Goal: Task Accomplishment & Management: Use online tool/utility

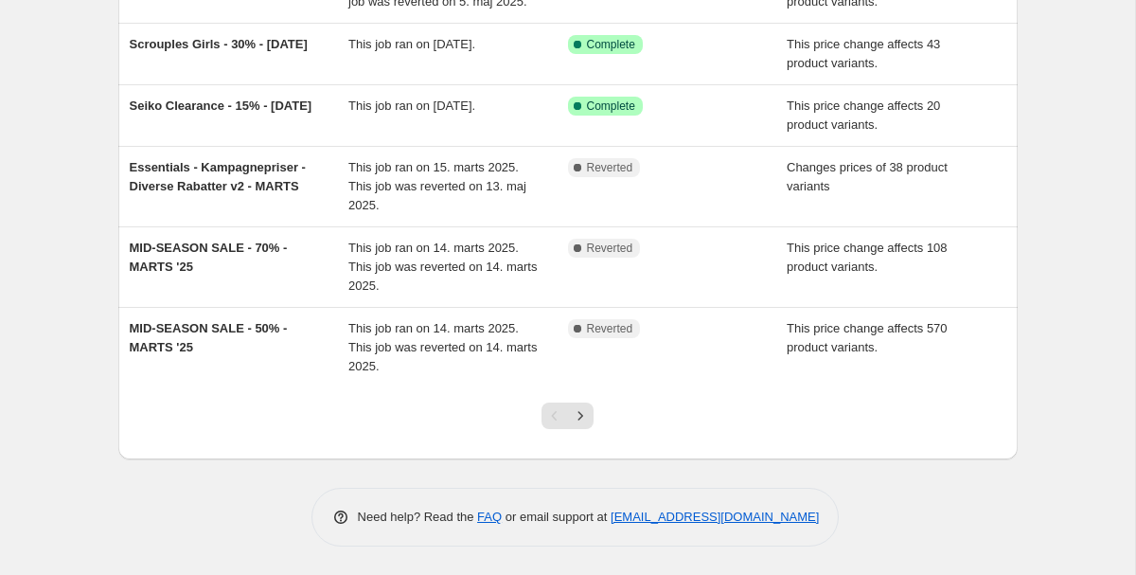
scroll to position [476, 0]
click at [585, 420] on icon "Next" at bounding box center [580, 415] width 19 height 19
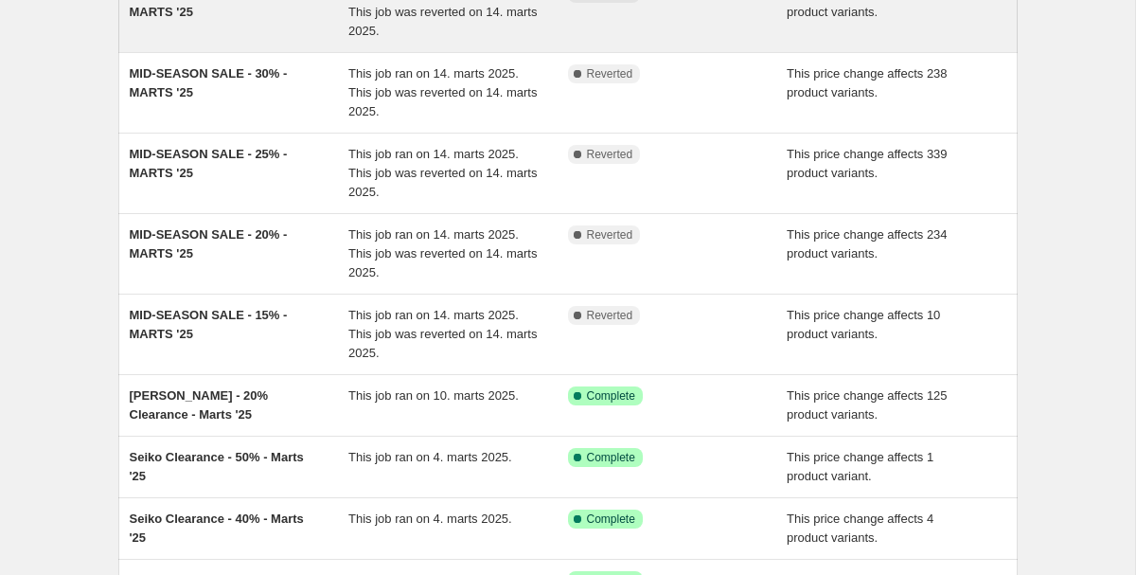
scroll to position [495, 0]
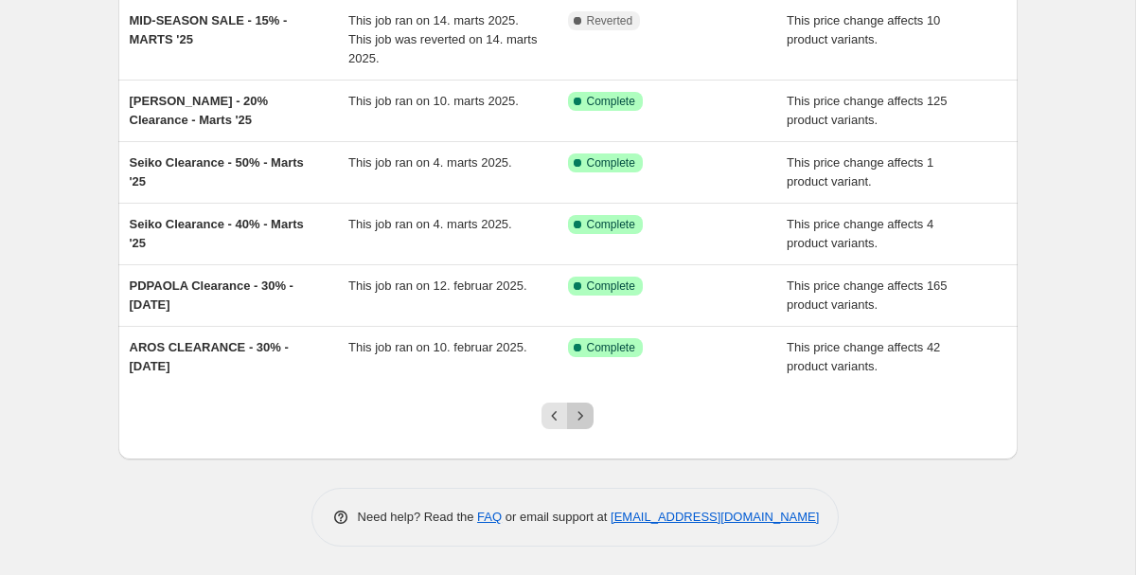
click at [593, 414] on button "Next" at bounding box center [580, 415] width 27 height 27
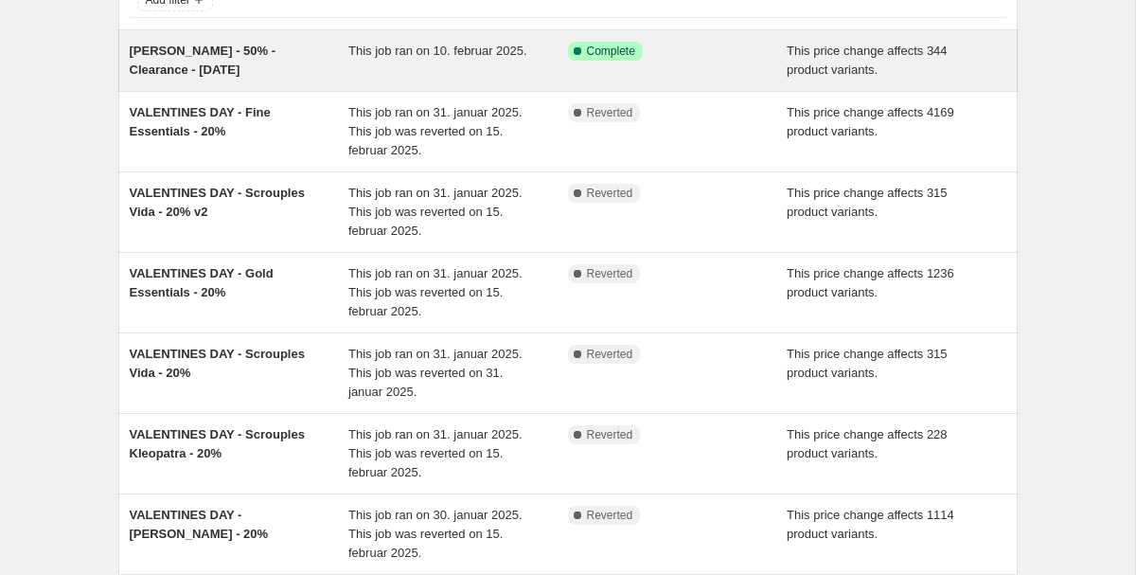
scroll to position [533, 0]
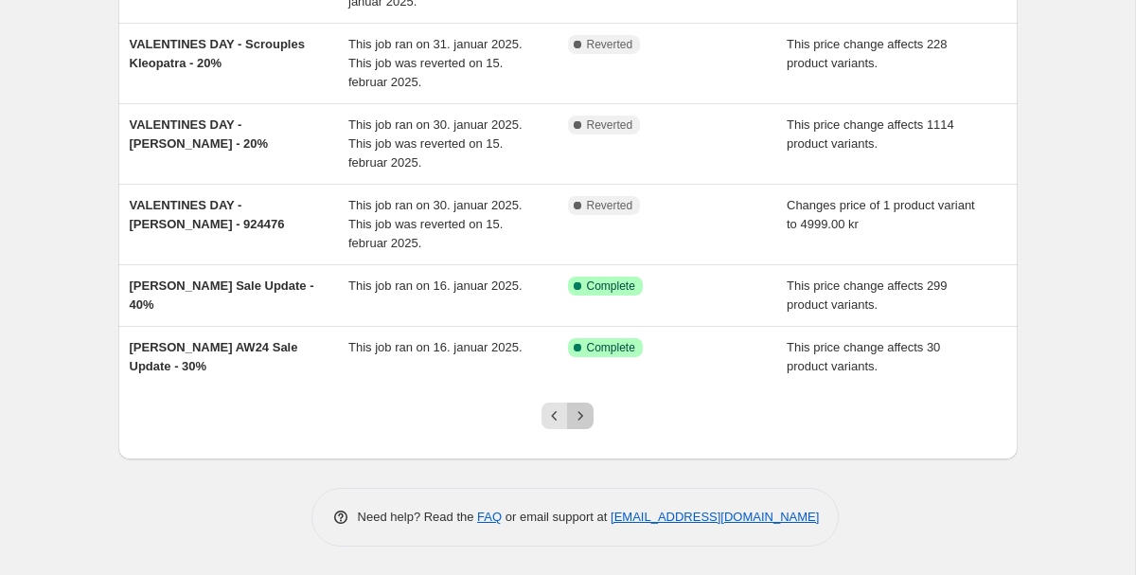
click at [583, 417] on icon "Next" at bounding box center [580, 415] width 19 height 19
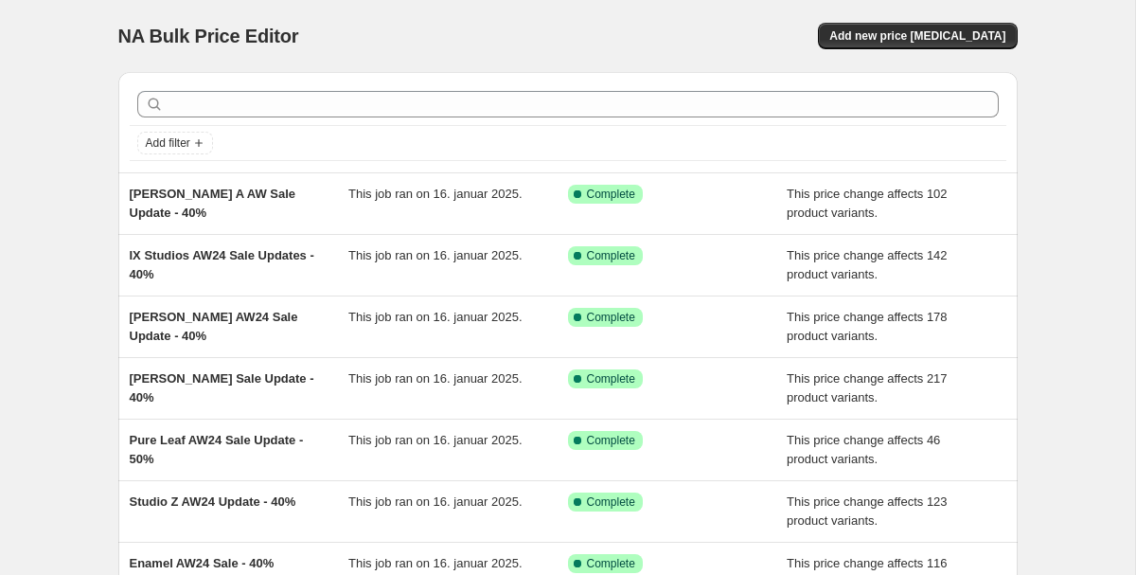
scroll to position [401, 0]
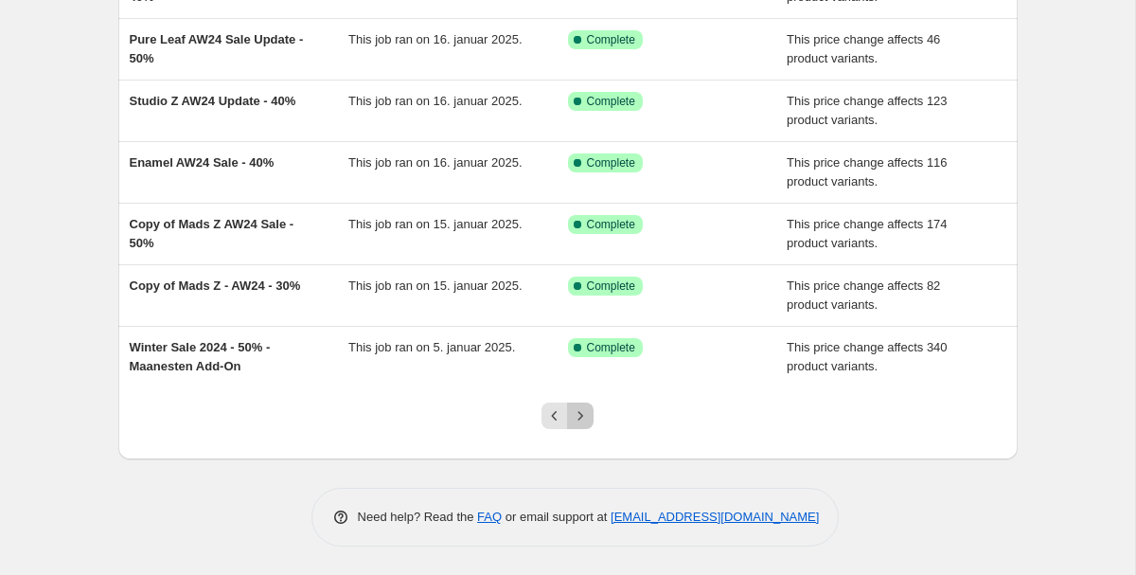
click at [588, 412] on icon "Next" at bounding box center [580, 415] width 19 height 19
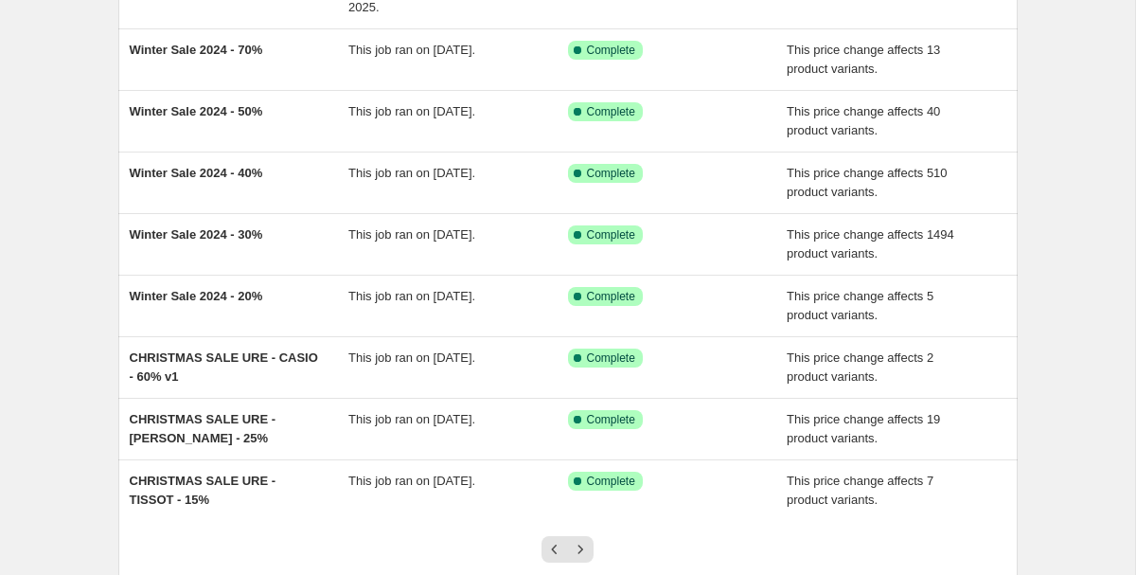
scroll to position [438, 0]
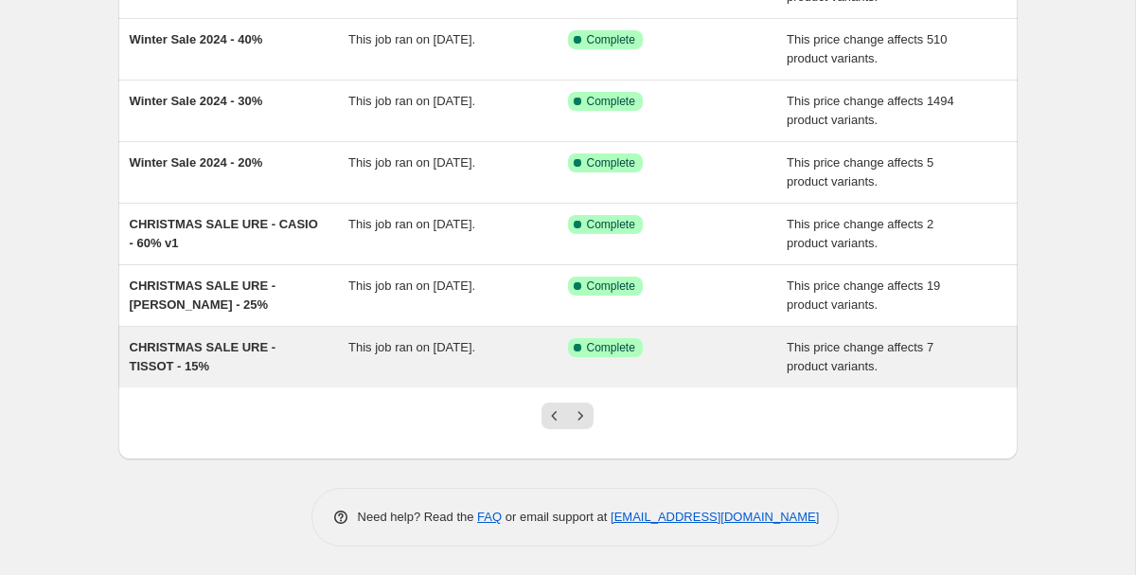
click at [300, 356] on div "CHRISTMAS SALE URE - TISSOT - 15%" at bounding box center [240, 357] width 220 height 38
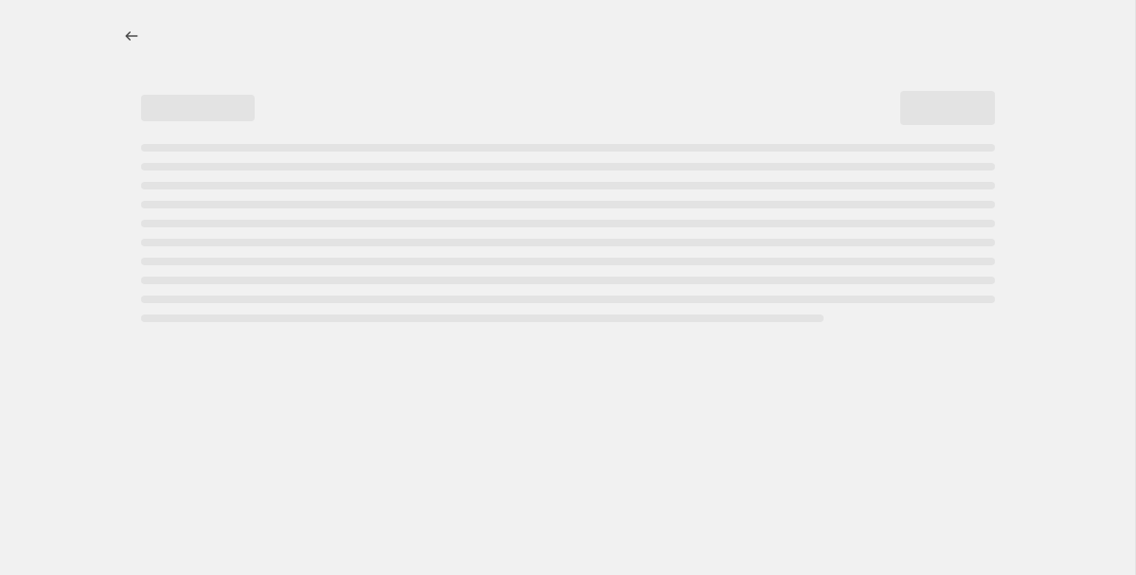
select select "pcap"
select select "no_change"
select select "vendor"
select select "tag"
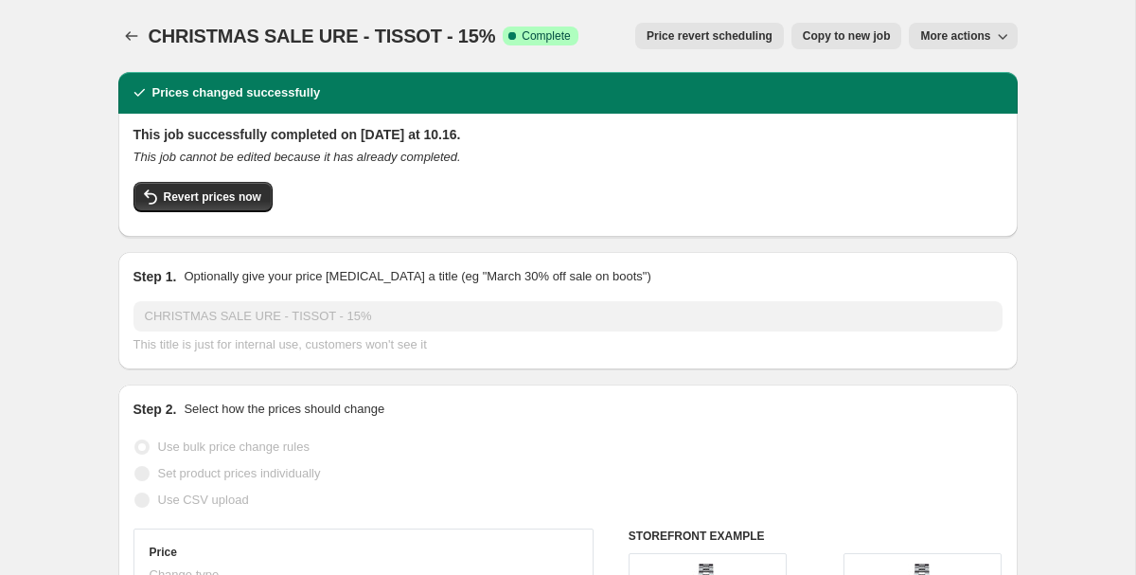
click at [970, 40] on span "More actions" at bounding box center [955, 35] width 70 height 15
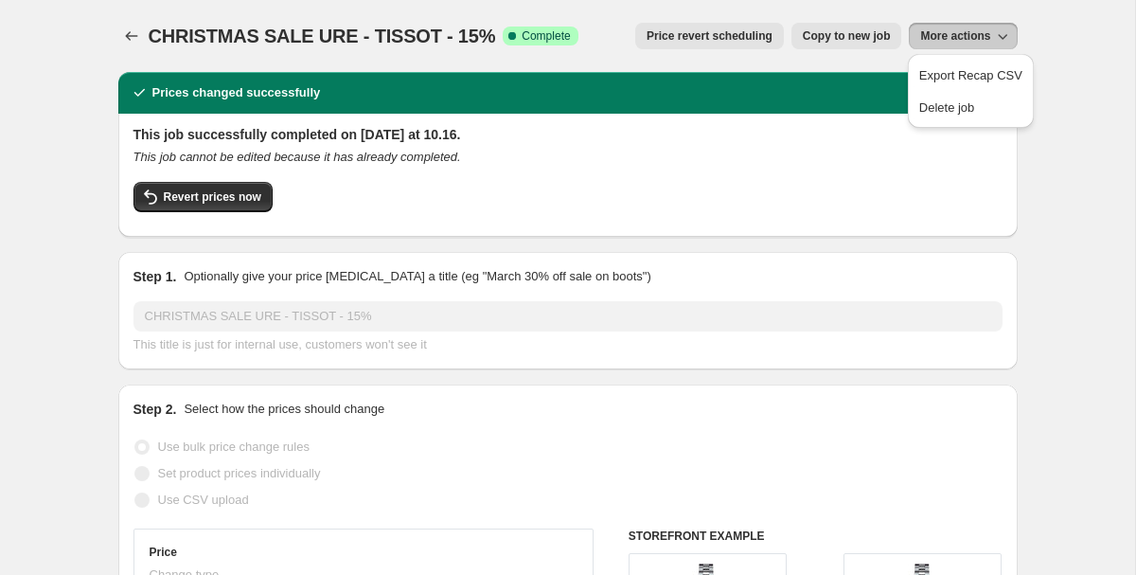
click at [970, 38] on span "More actions" at bounding box center [955, 35] width 70 height 15
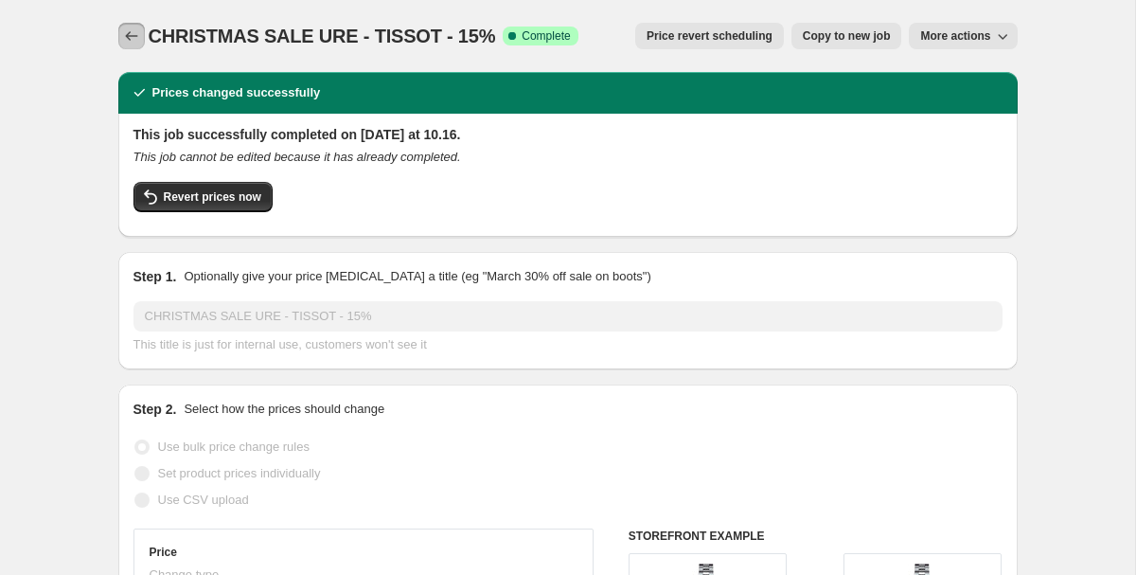
click at [121, 37] on button "Price change jobs" at bounding box center [131, 36] width 27 height 27
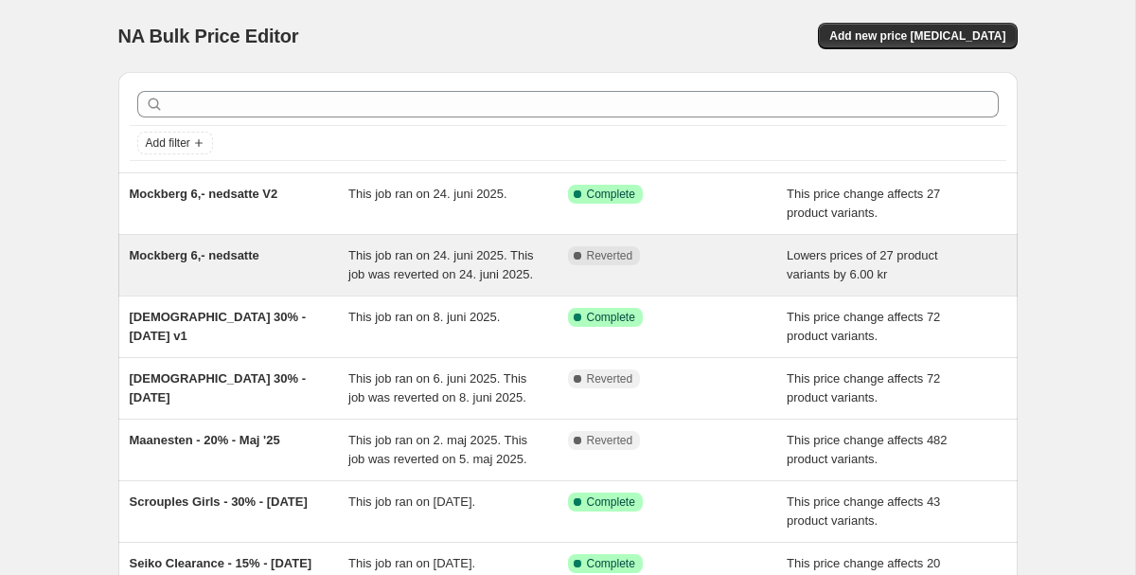
scroll to position [476, 0]
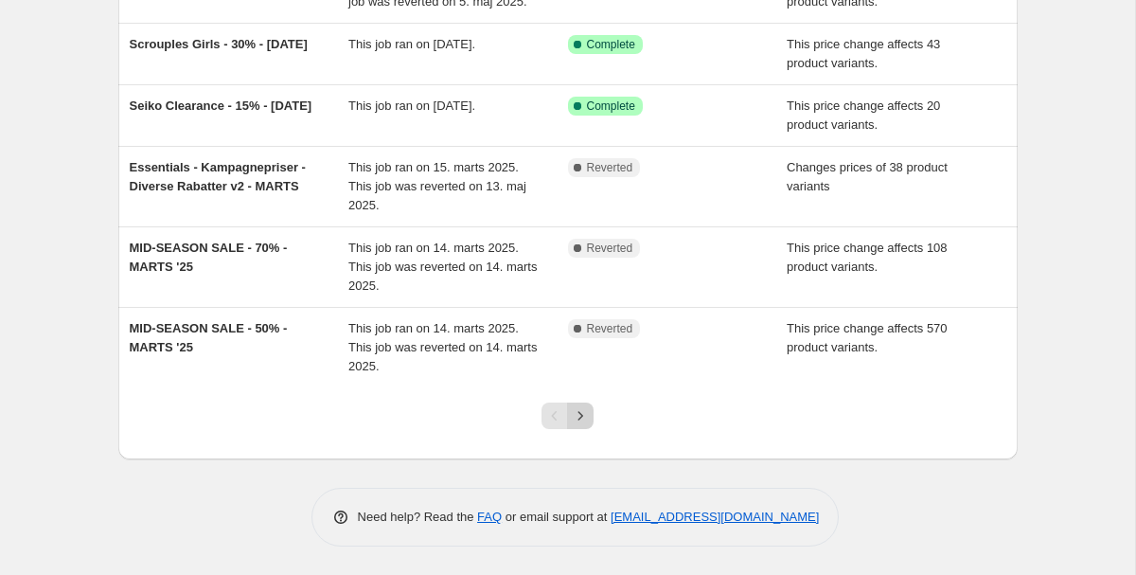
click at [586, 422] on icon "Next" at bounding box center [580, 415] width 19 height 19
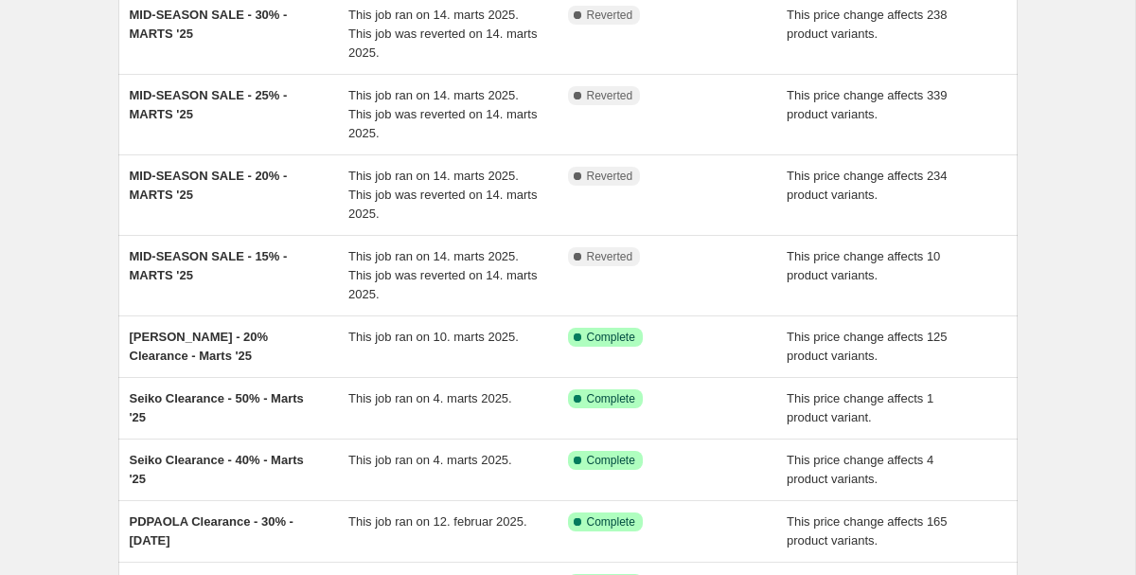
scroll to position [495, 0]
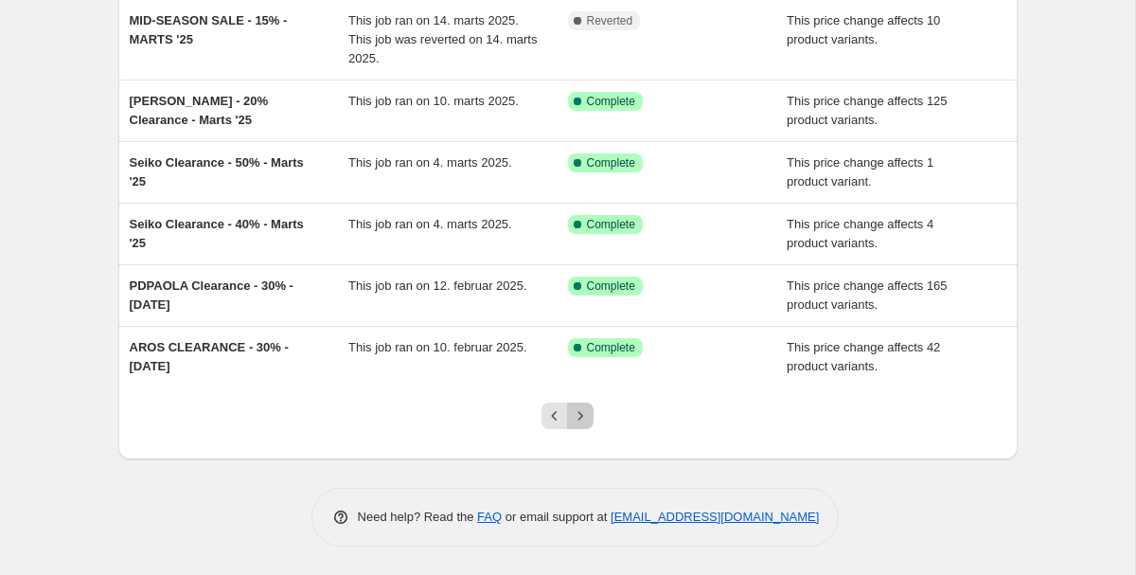
click at [576, 416] on icon "Next" at bounding box center [580, 415] width 19 height 19
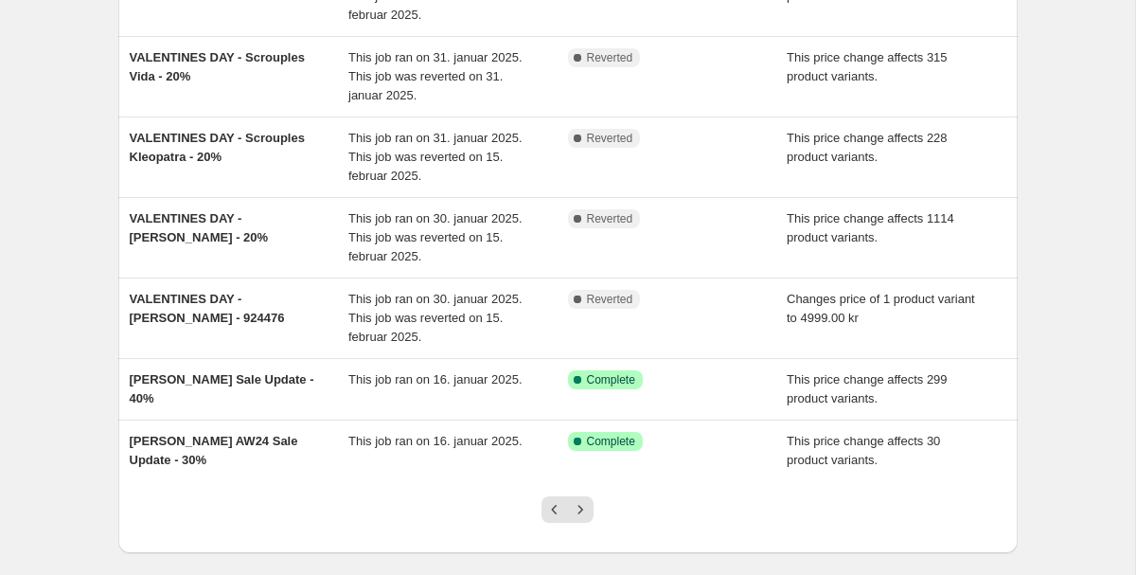
scroll to position [533, 0]
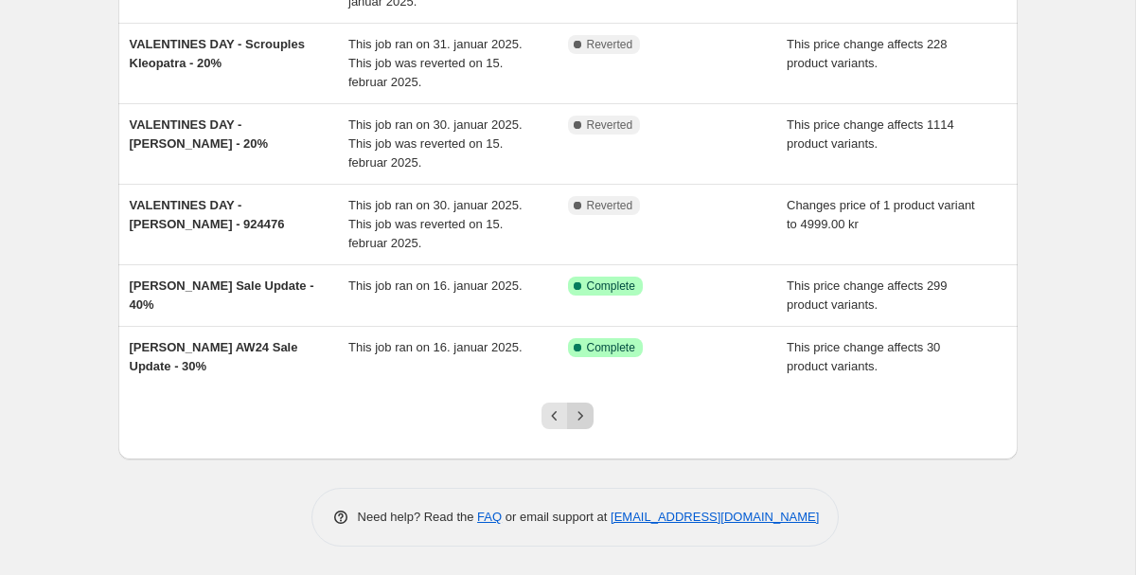
click at [586, 412] on icon "Next" at bounding box center [580, 415] width 19 height 19
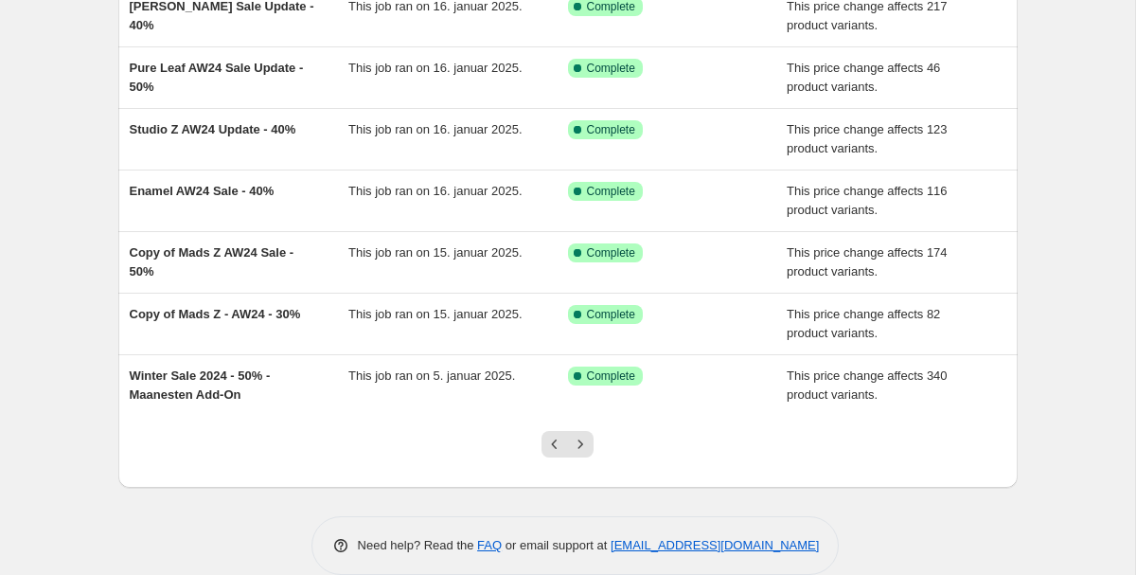
scroll to position [401, 0]
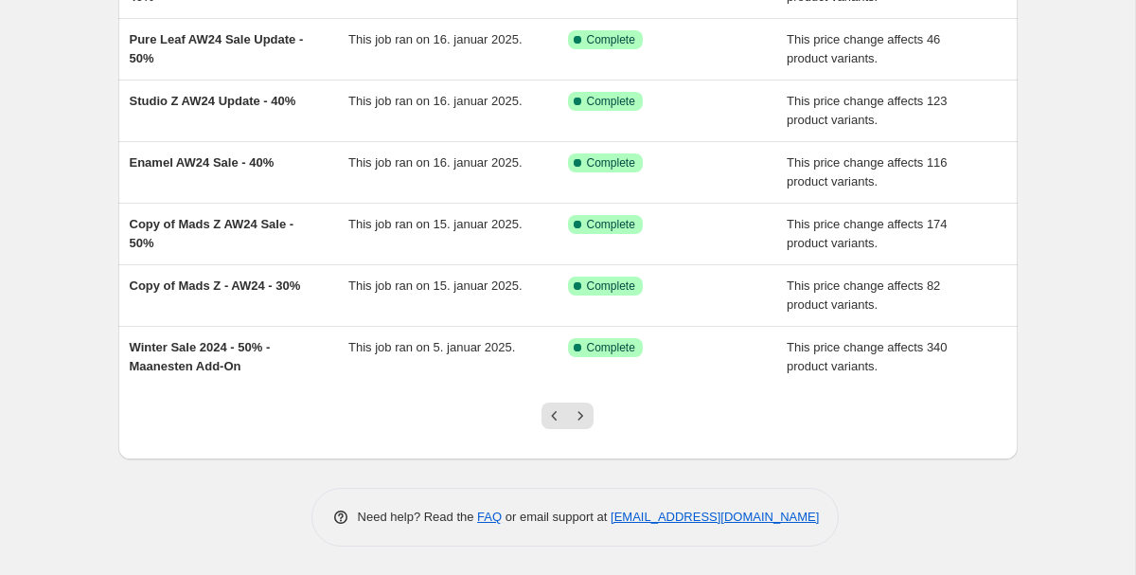
click at [596, 401] on div at bounding box center [567, 423] width 77 height 72
click at [577, 404] on button "Next" at bounding box center [580, 415] width 27 height 27
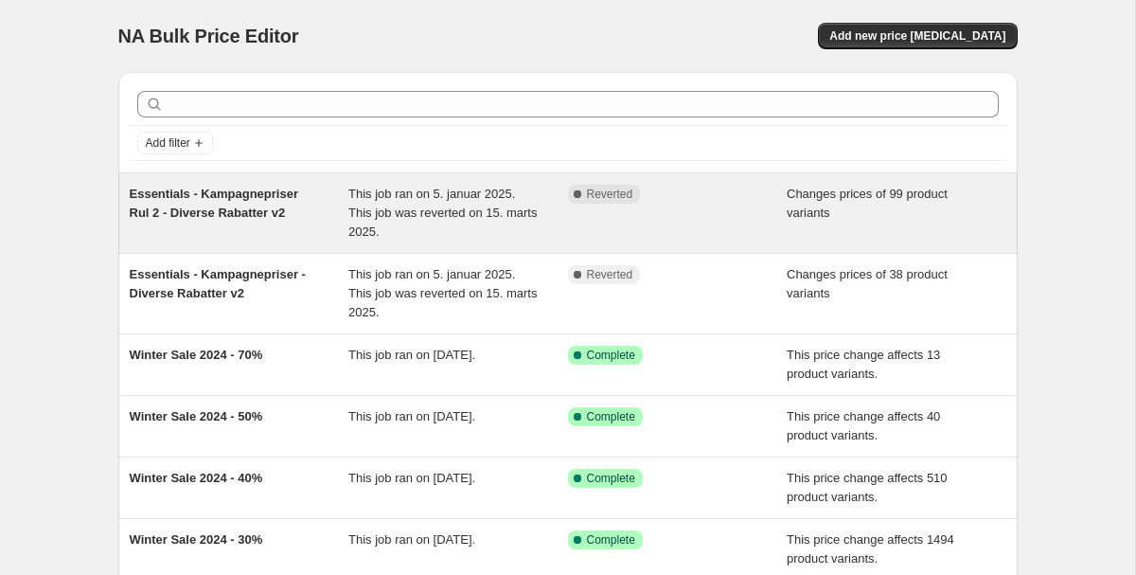
scroll to position [0, 0]
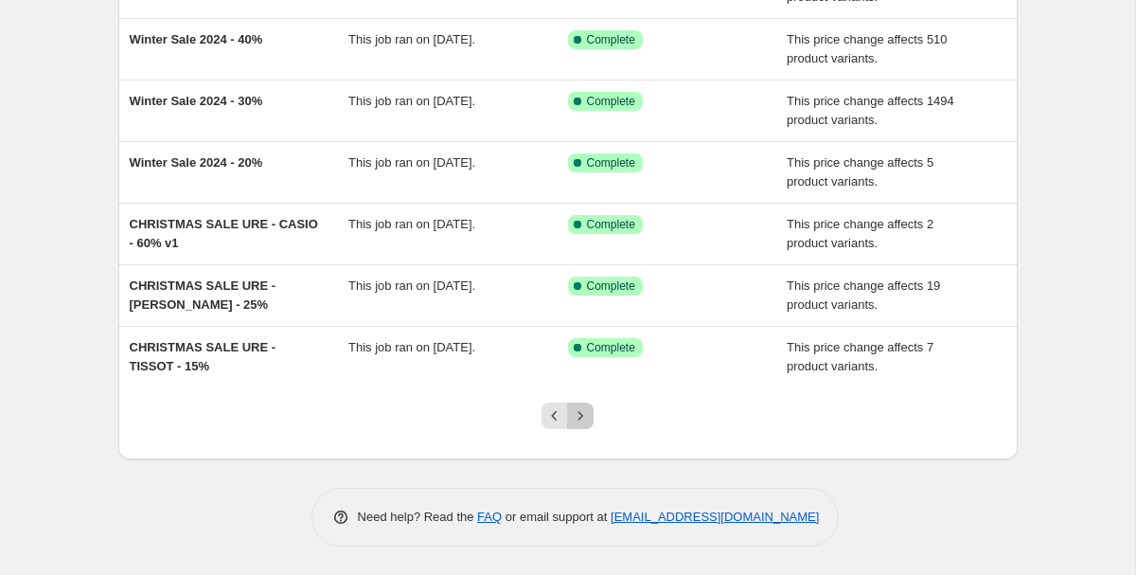
click at [574, 414] on icon "Next" at bounding box center [580, 415] width 19 height 19
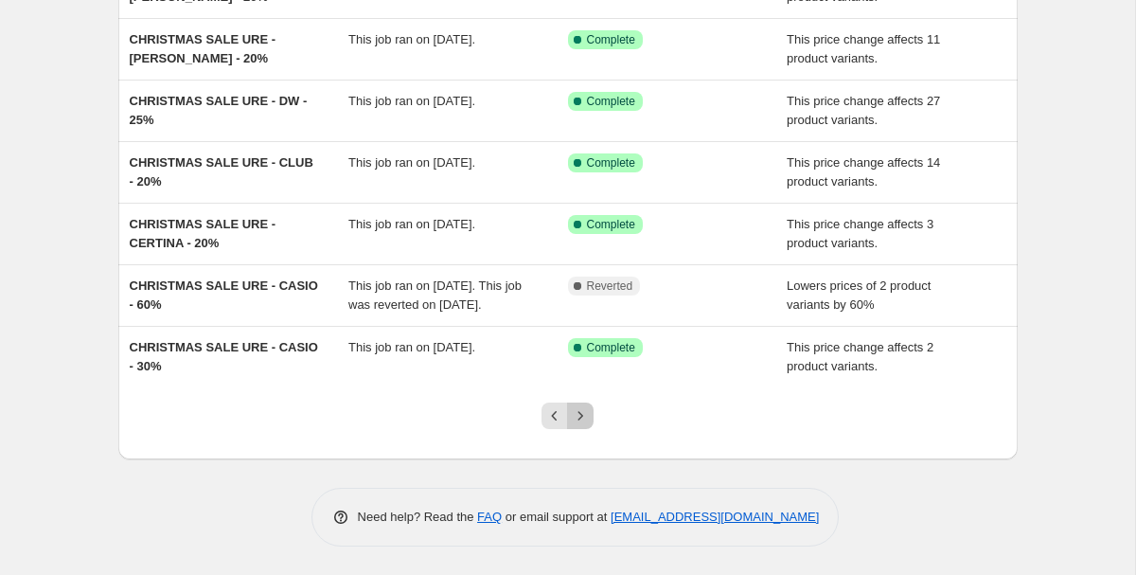
click at [585, 416] on icon "Next" at bounding box center [580, 415] width 19 height 19
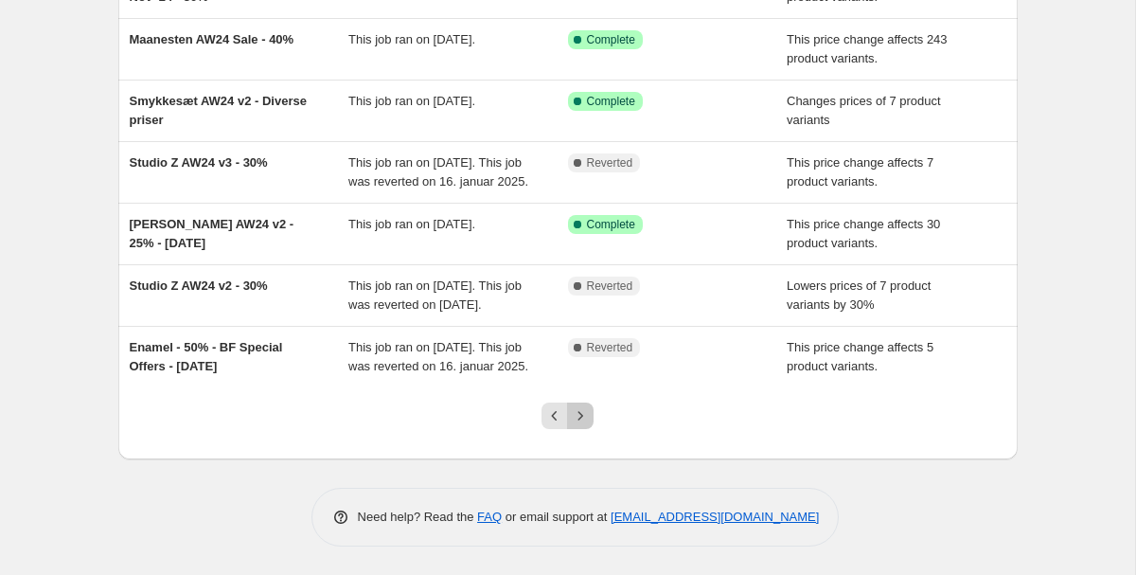
click at [589, 424] on icon "Next" at bounding box center [580, 415] width 19 height 19
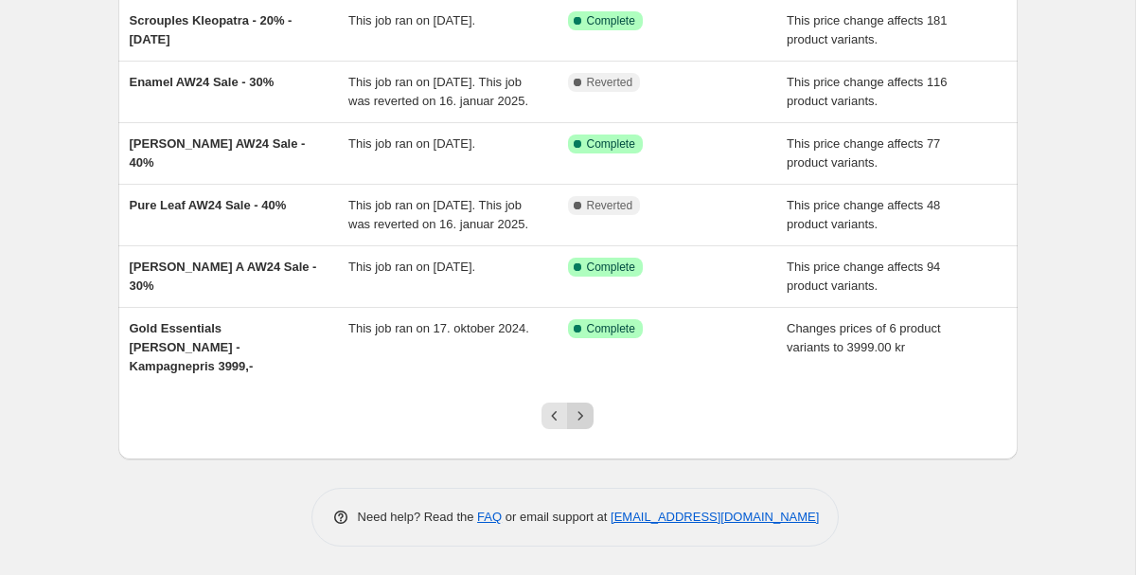
click at [573, 419] on icon "Next" at bounding box center [580, 415] width 19 height 19
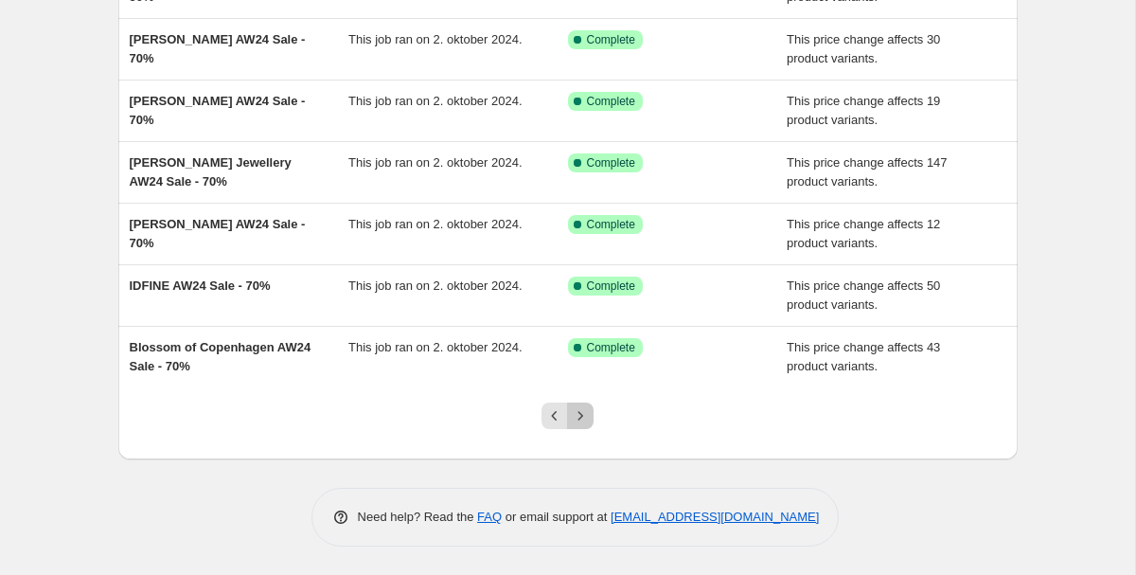
click at [582, 426] on button "Next" at bounding box center [580, 415] width 27 height 27
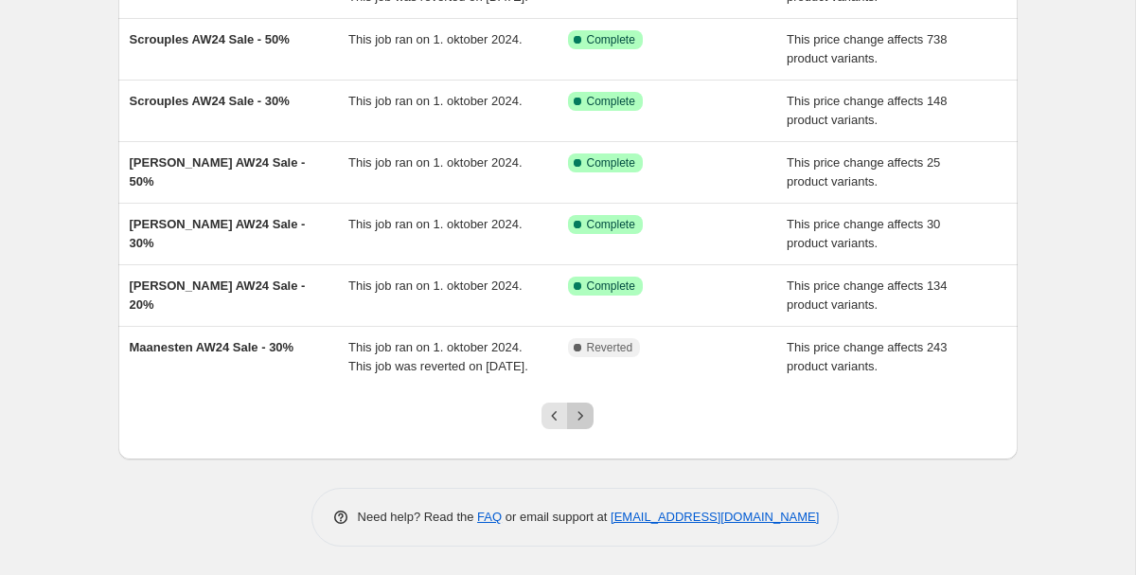
click at [588, 410] on icon "Next" at bounding box center [580, 415] width 19 height 19
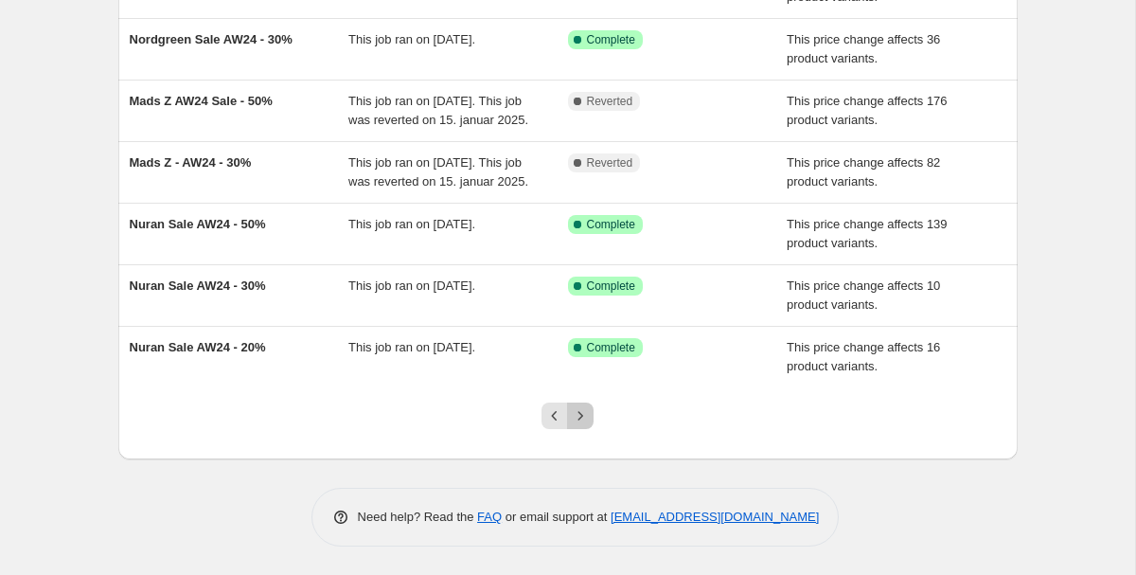
click at [586, 413] on icon "Next" at bounding box center [580, 415] width 19 height 19
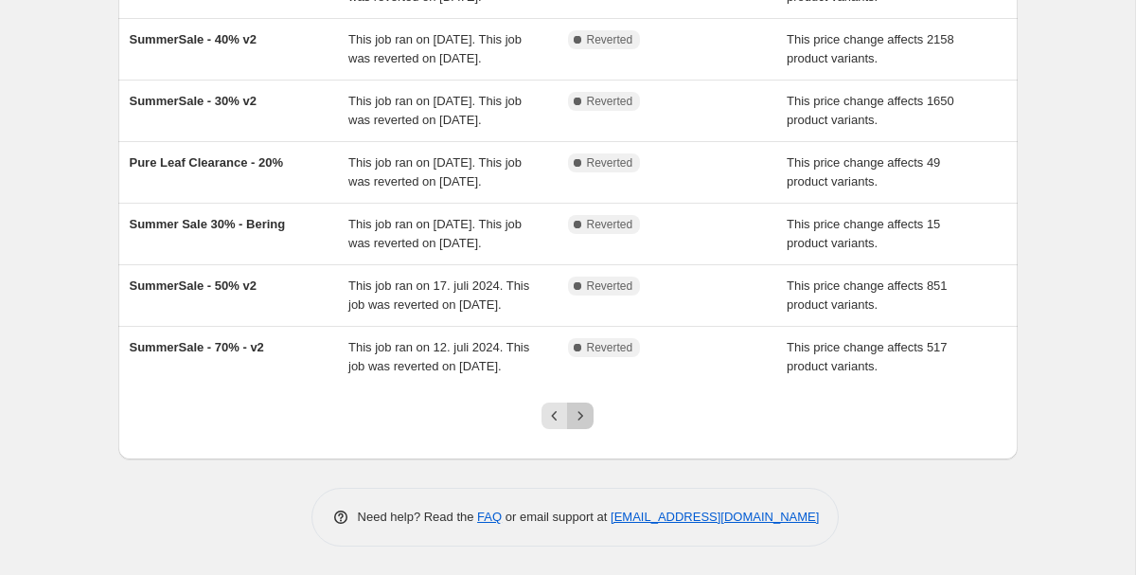
click at [586, 412] on icon "Next" at bounding box center [580, 415] width 19 height 19
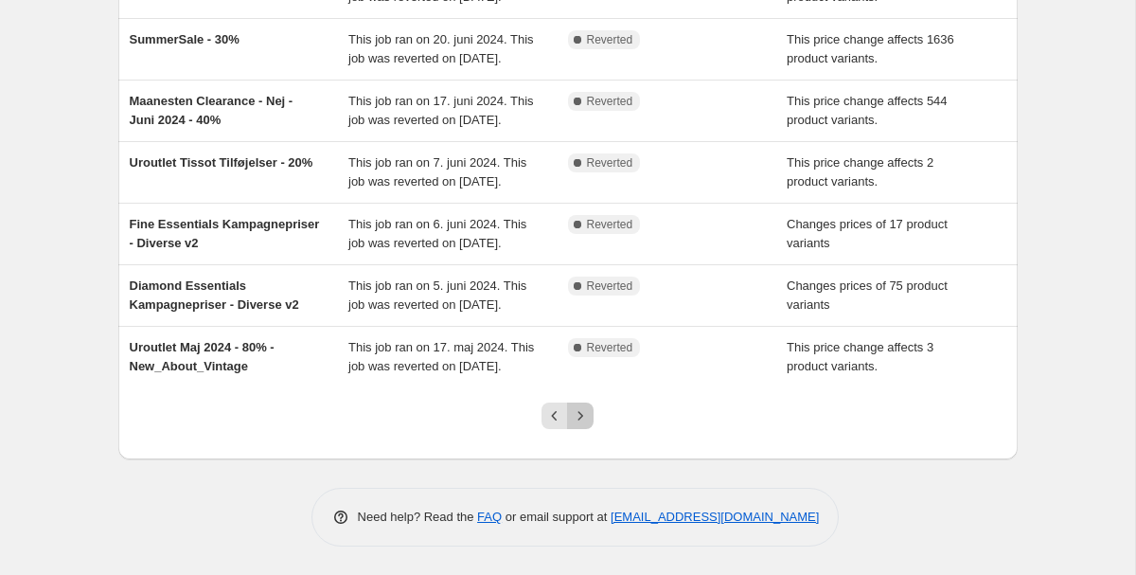
click at [580, 422] on icon "Next" at bounding box center [580, 415] width 19 height 19
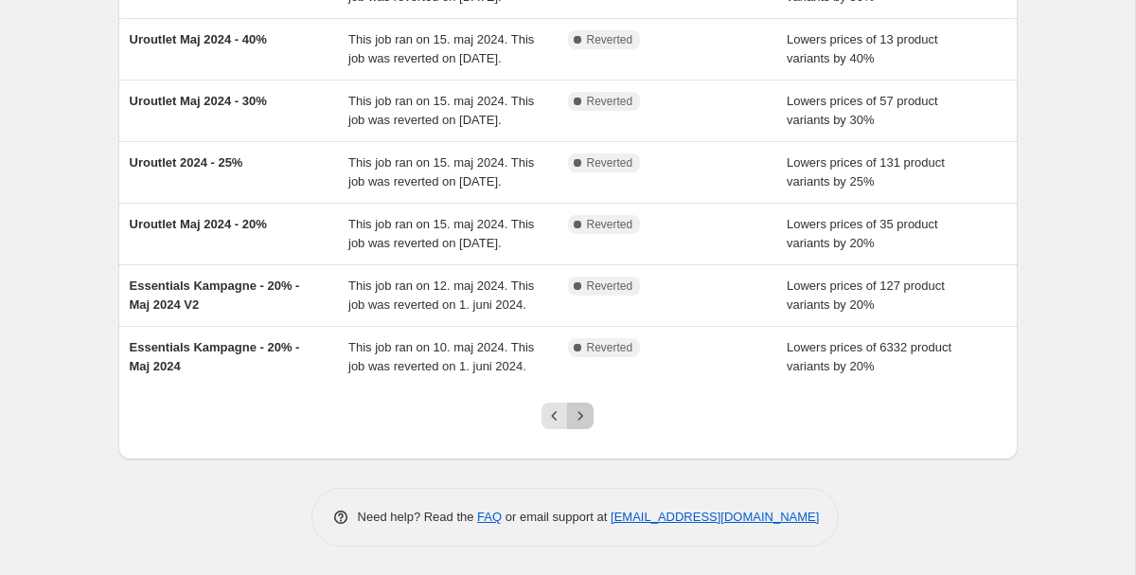
click at [582, 426] on button "Next" at bounding box center [580, 415] width 27 height 27
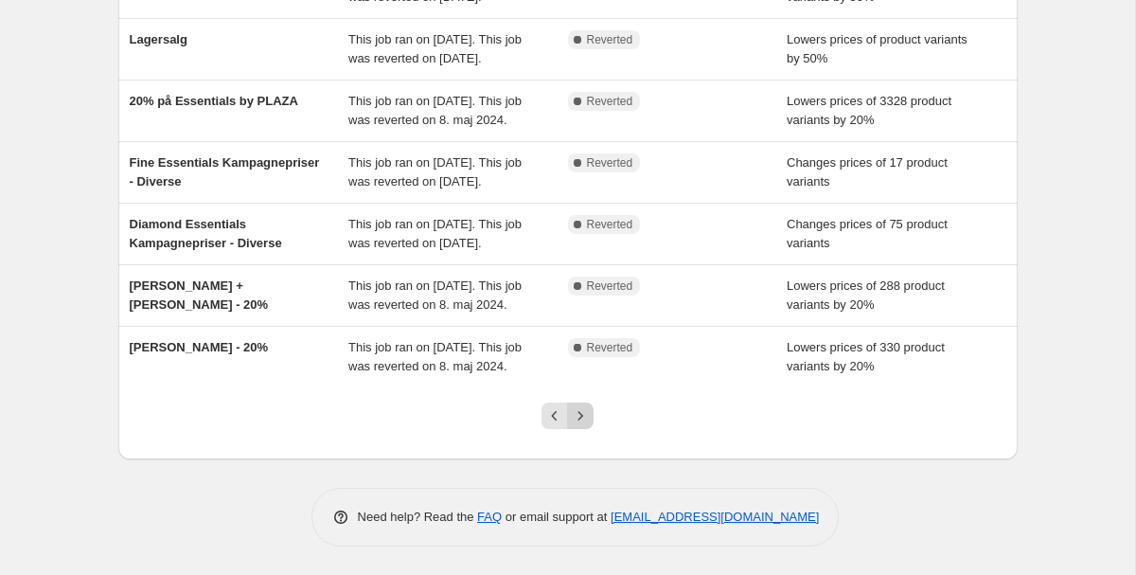
click at [582, 424] on icon "Next" at bounding box center [580, 415] width 19 height 19
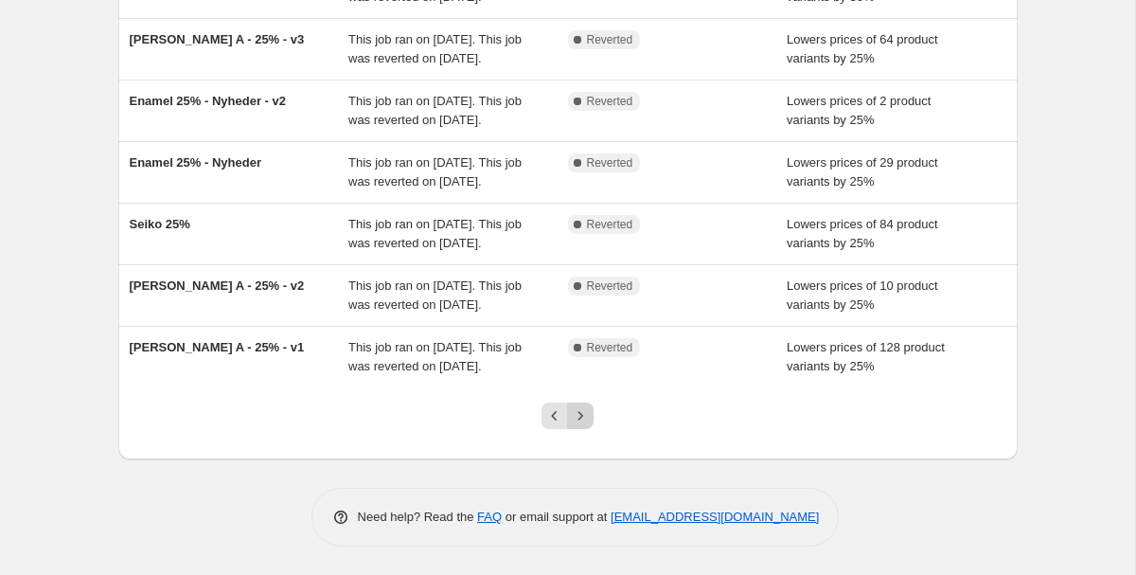
click at [590, 413] on button "Next" at bounding box center [580, 415] width 27 height 27
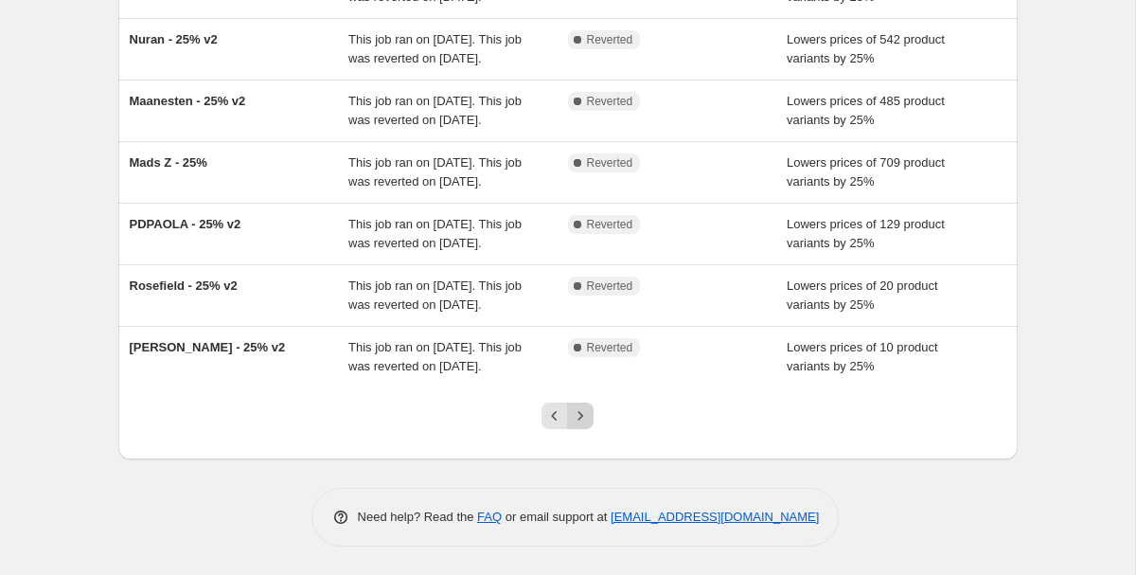
click at [583, 424] on icon "Next" at bounding box center [580, 415] width 19 height 19
click at [581, 404] on button "Next" at bounding box center [580, 415] width 27 height 27
click at [579, 407] on icon "Next" at bounding box center [580, 415] width 19 height 19
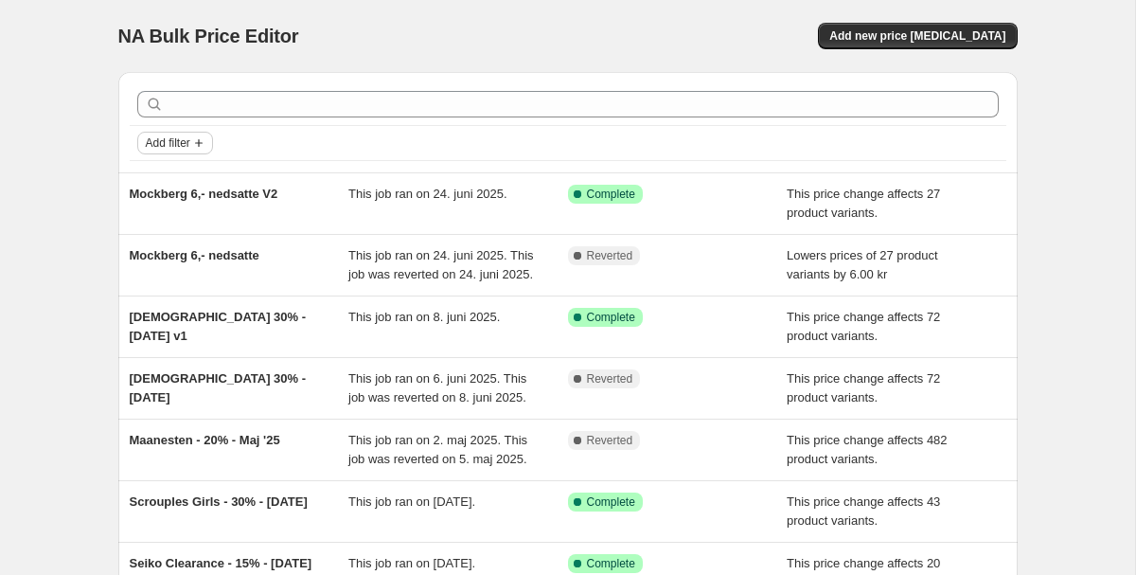
click at [190, 138] on span "Add filter" at bounding box center [168, 142] width 45 height 15
click at [188, 171] on span "Job status" at bounding box center [175, 180] width 56 height 19
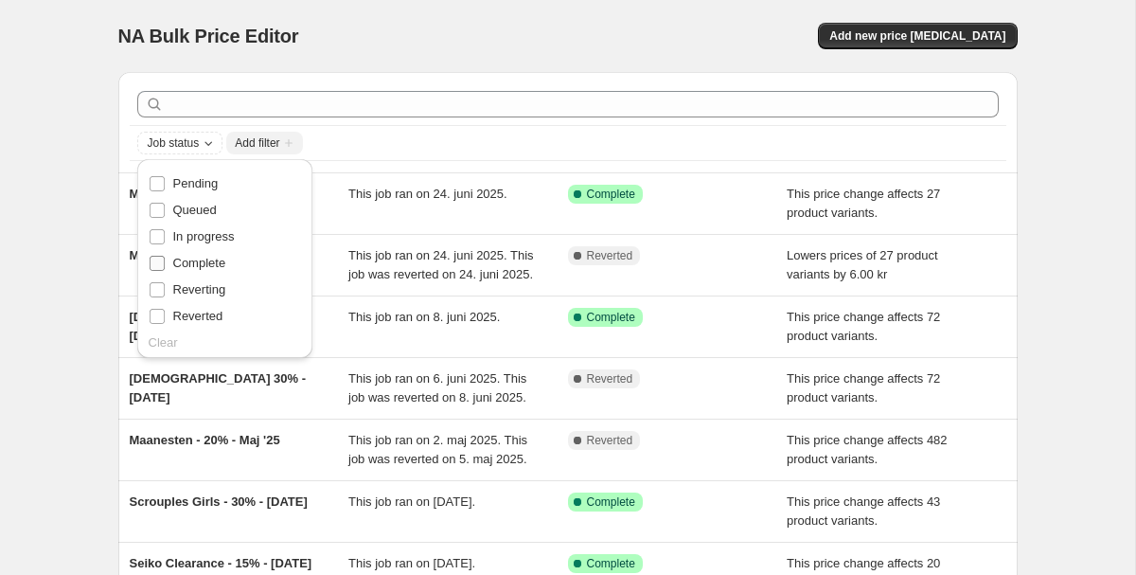
click at [153, 263] on input "Complete" at bounding box center [157, 263] width 15 height 15
checkbox input "true"
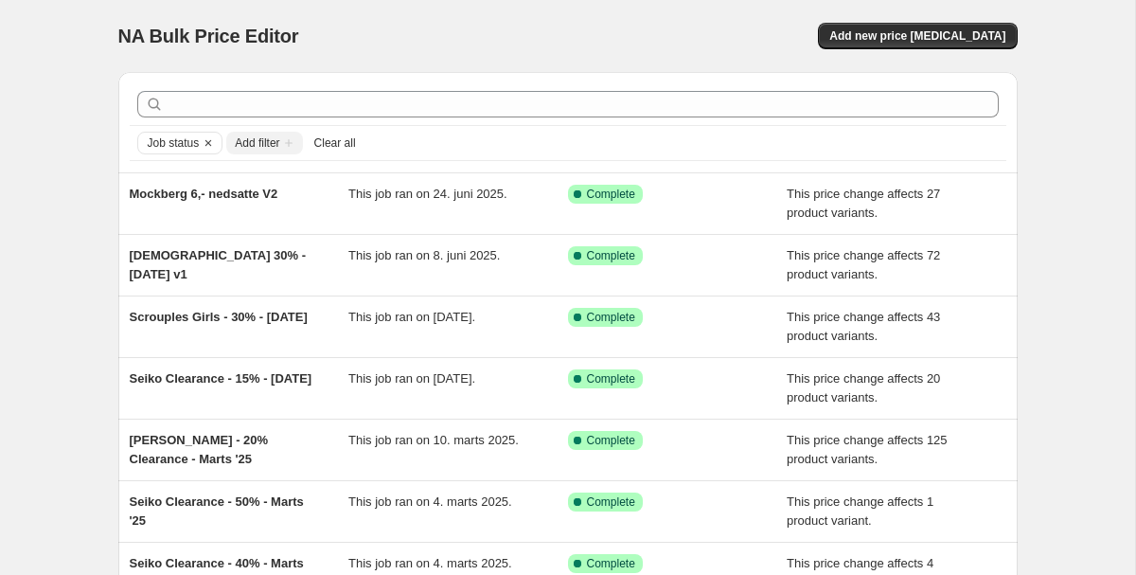
click at [45, 137] on div "NA Bulk Price Editor. This page is ready NA Bulk Price Editor Add new price cha…" at bounding box center [567, 487] width 1135 height 975
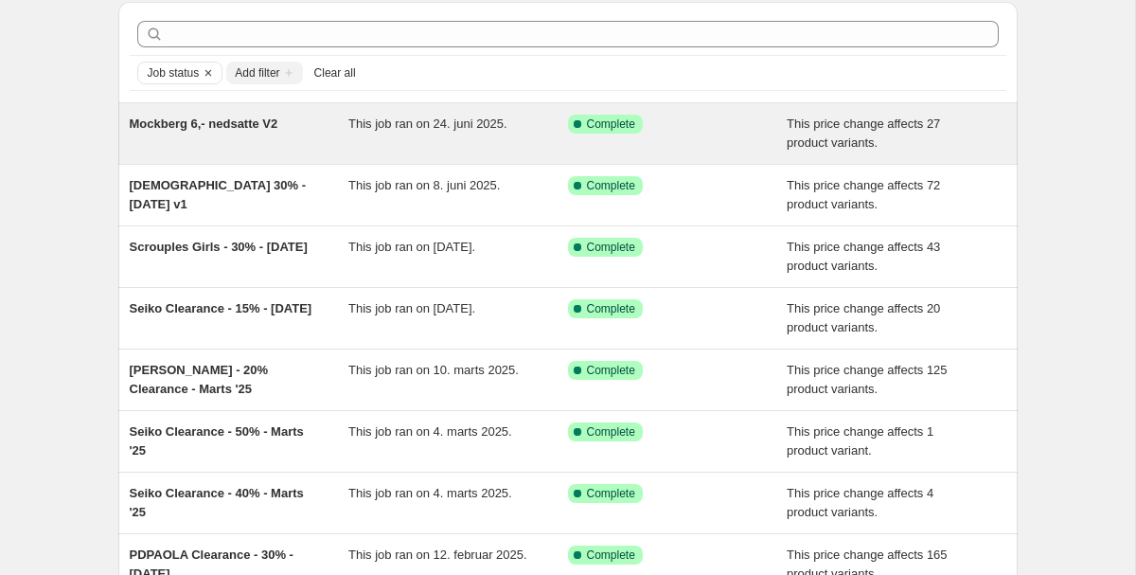
scroll to position [72, 0]
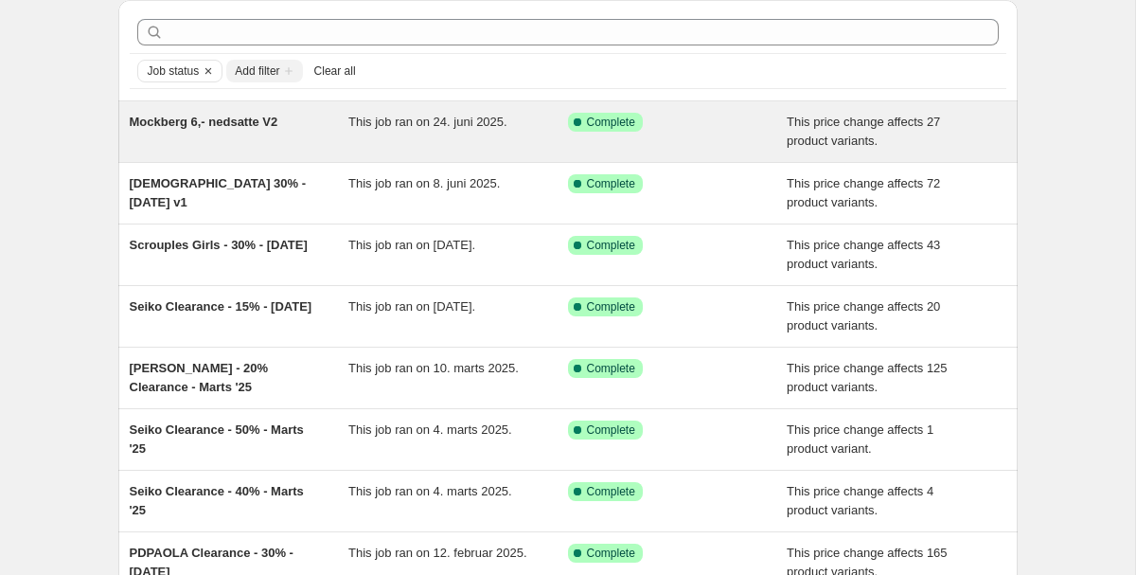
click at [177, 132] on div "Mockberg 6,- nedsatte V2" at bounding box center [240, 132] width 220 height 38
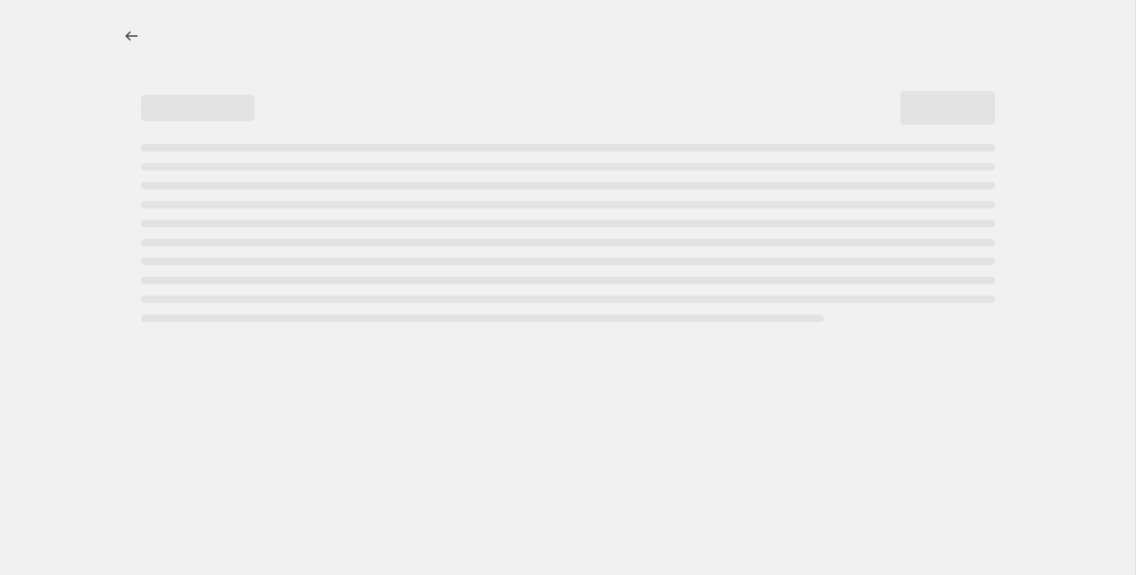
select select "bcap"
select select "by"
select select "not_equal"
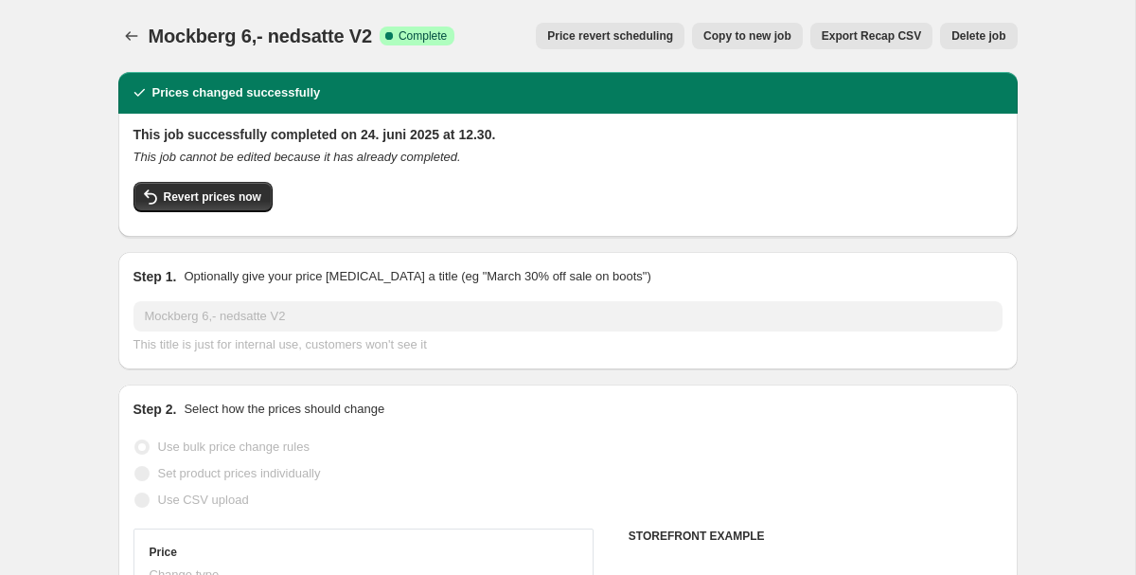
select select "collection"
select select "tag"
click at [132, 30] on icon "Price change jobs" at bounding box center [131, 36] width 19 height 19
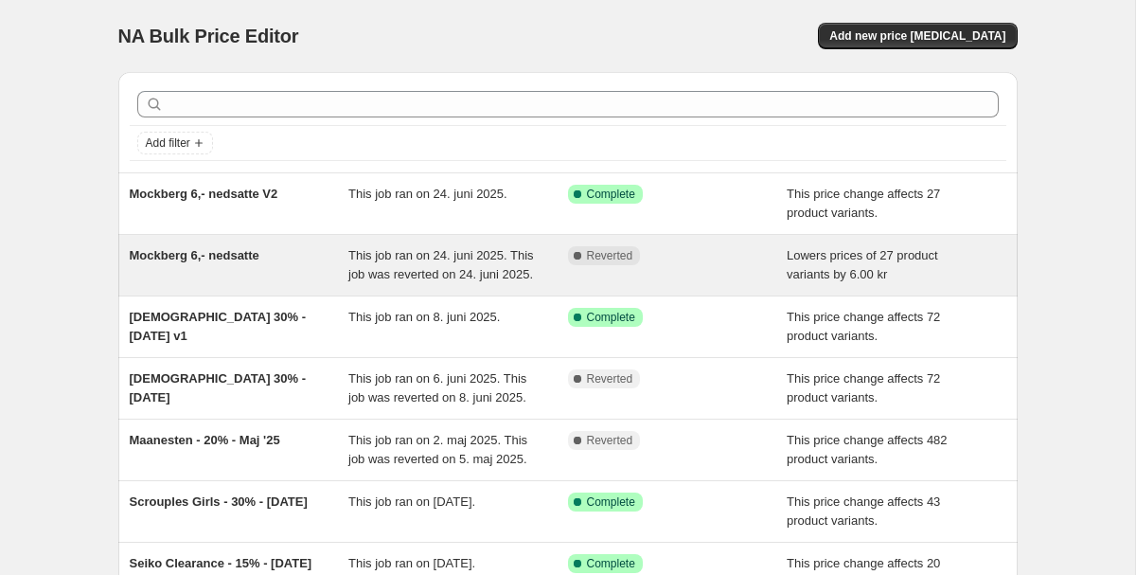
scroll to position [476, 0]
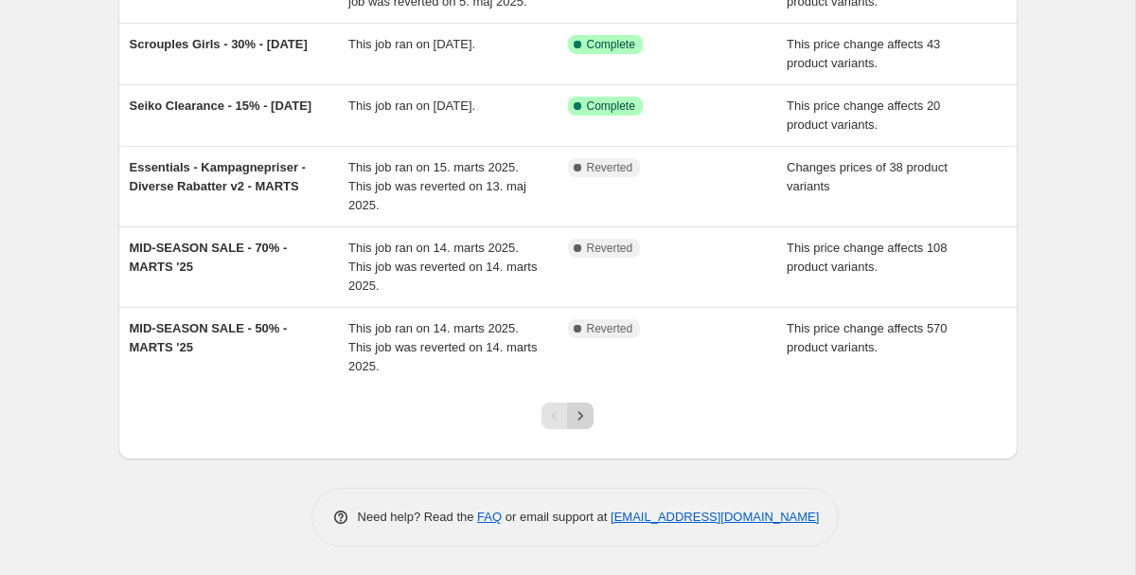
click at [584, 412] on icon "Next" at bounding box center [580, 415] width 19 height 19
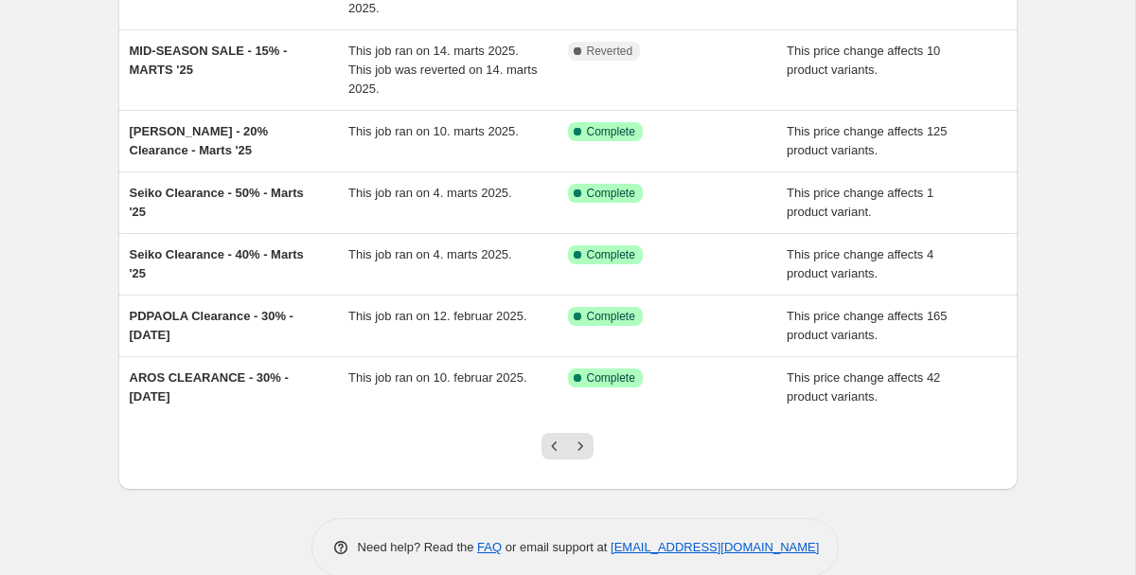
scroll to position [0, 0]
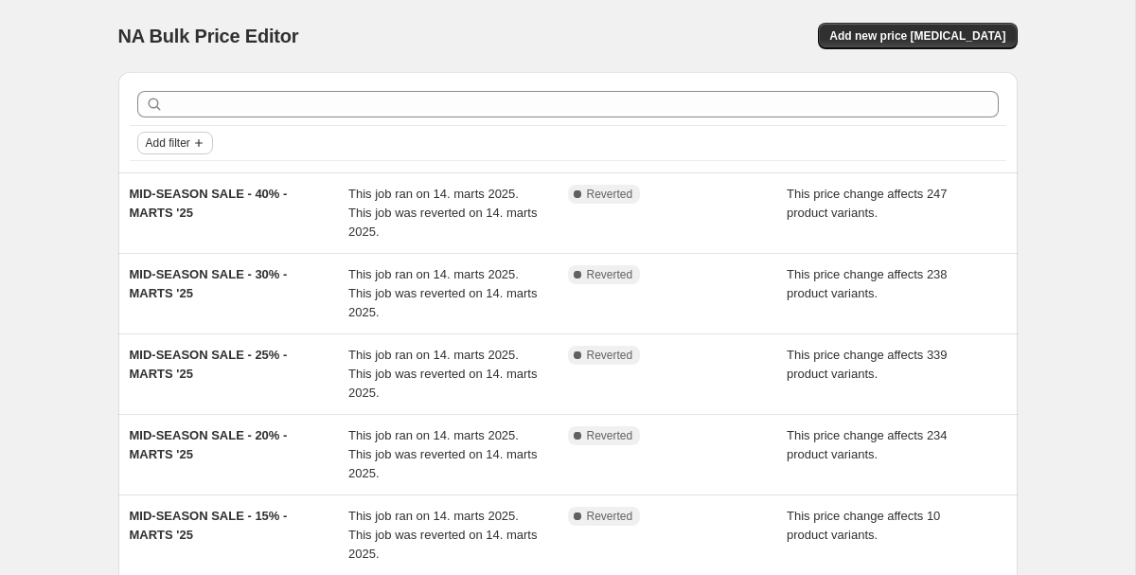
click at [196, 137] on icon "Add filter" at bounding box center [198, 142] width 15 height 15
click at [186, 187] on span "Job status" at bounding box center [175, 180] width 56 height 19
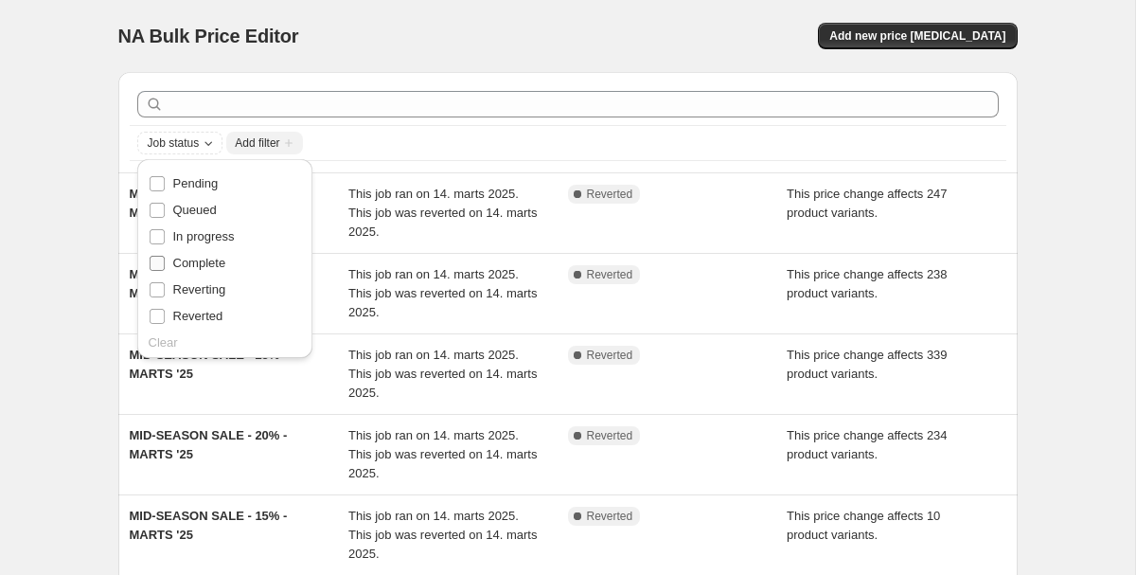
click at [194, 264] on span "Complete" at bounding box center [199, 263] width 53 height 14
click at [165, 264] on input "Complete" at bounding box center [157, 263] width 15 height 15
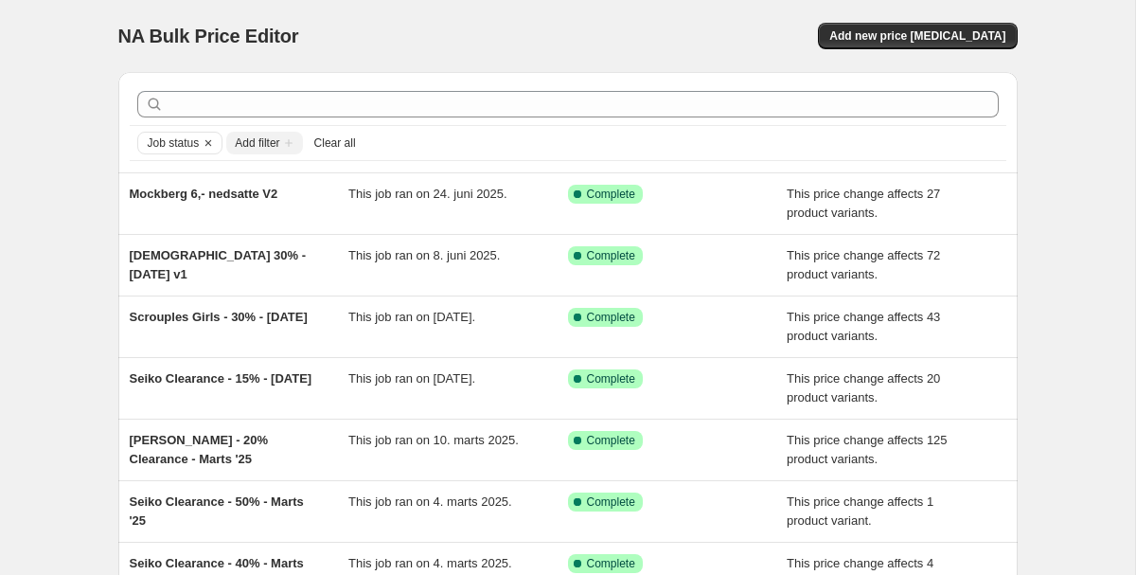
click at [41, 211] on div "NA Bulk Price Editor. This page is ready NA Bulk Price Editor Add new price cha…" at bounding box center [567, 487] width 1135 height 975
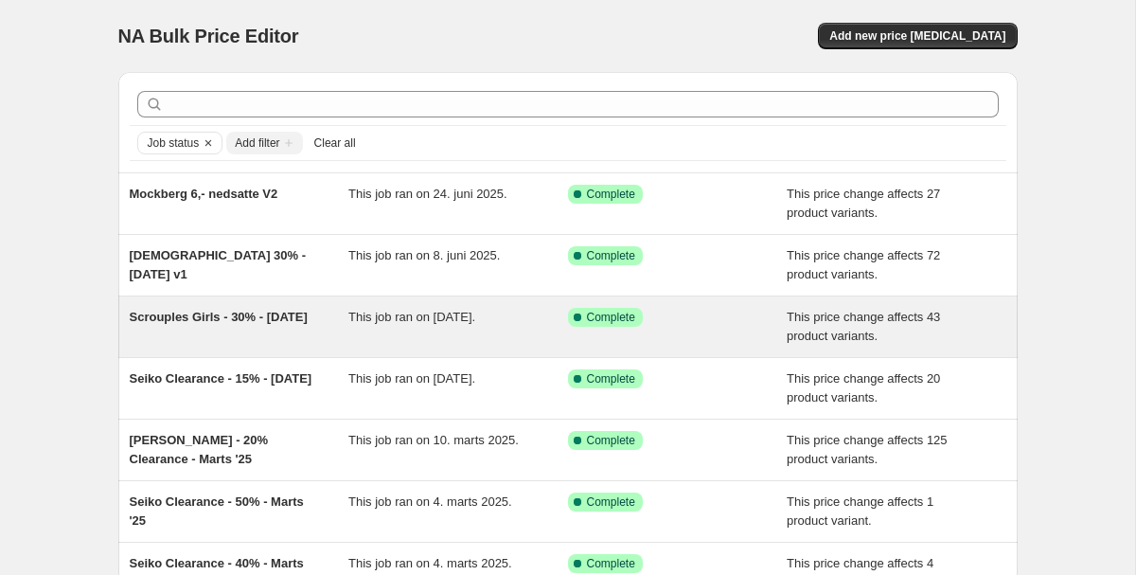
scroll to position [401, 0]
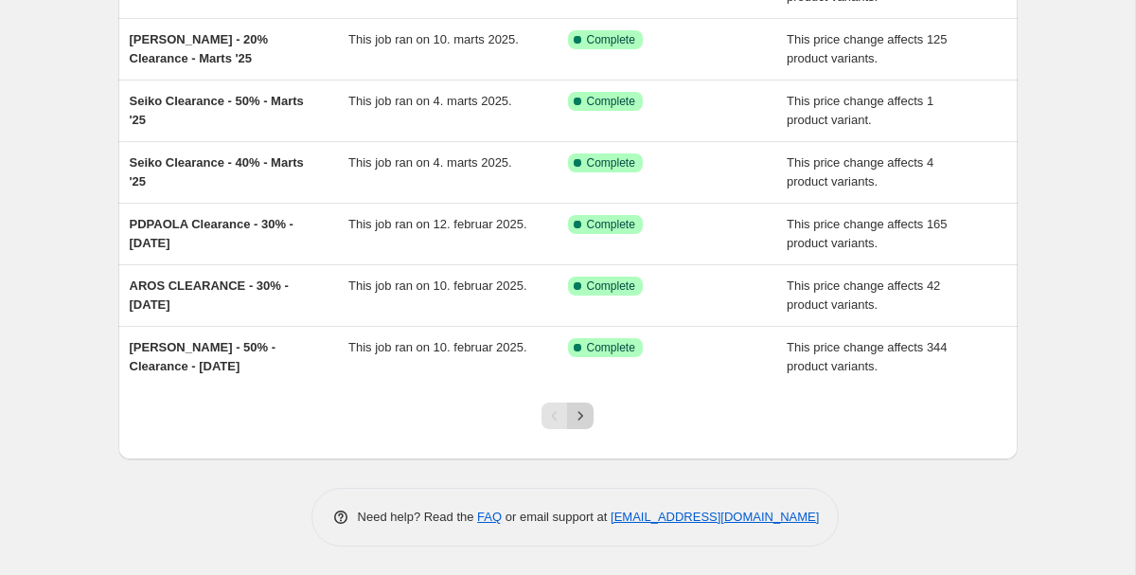
click at [592, 409] on button "Next" at bounding box center [580, 415] width 27 height 27
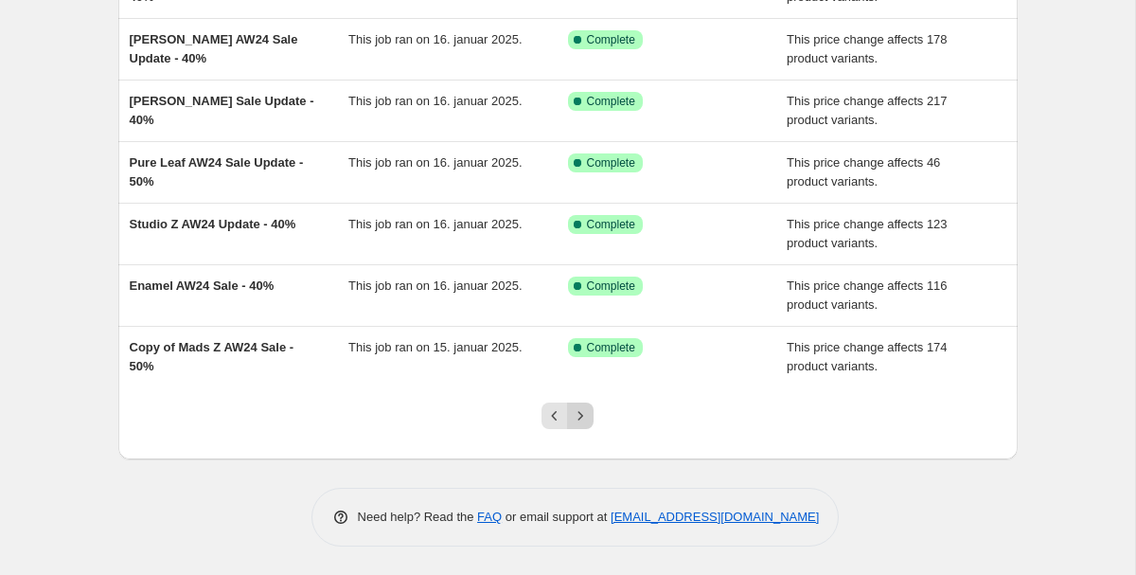
click at [581, 421] on icon "Next" at bounding box center [580, 415] width 19 height 19
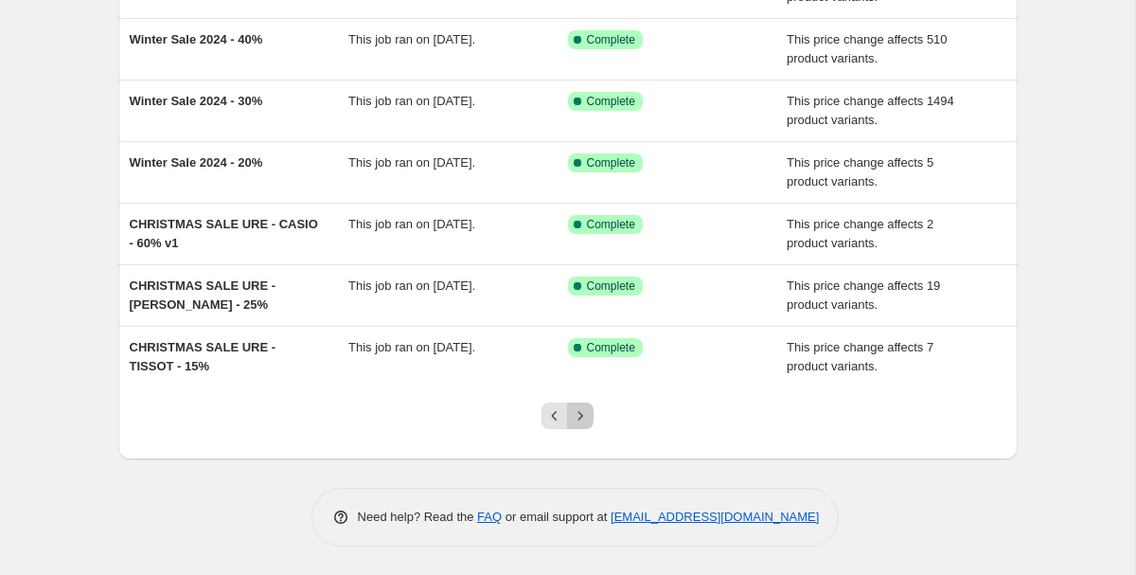
click at [580, 421] on icon "Next" at bounding box center [580, 415] width 19 height 19
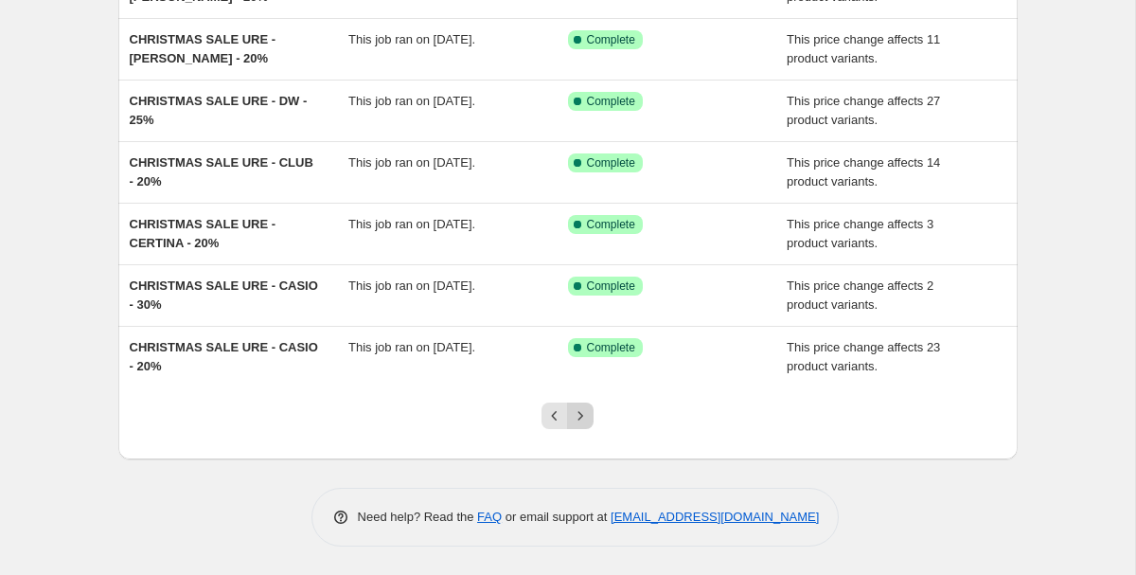
click at [578, 416] on icon "Next" at bounding box center [580, 415] width 19 height 19
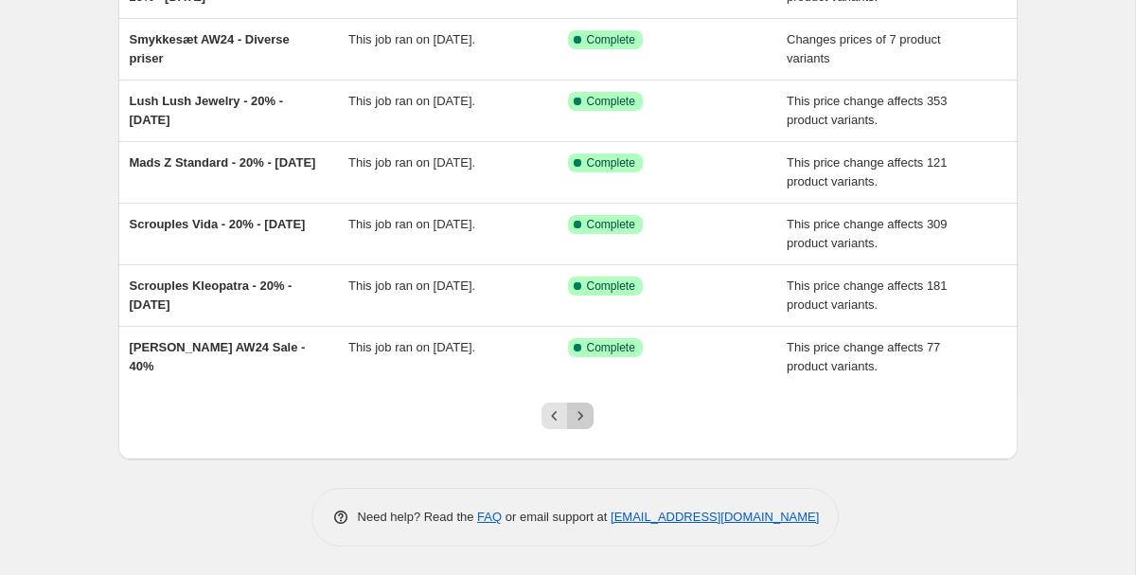
click at [581, 416] on icon "Next" at bounding box center [581, 415] width 5 height 9
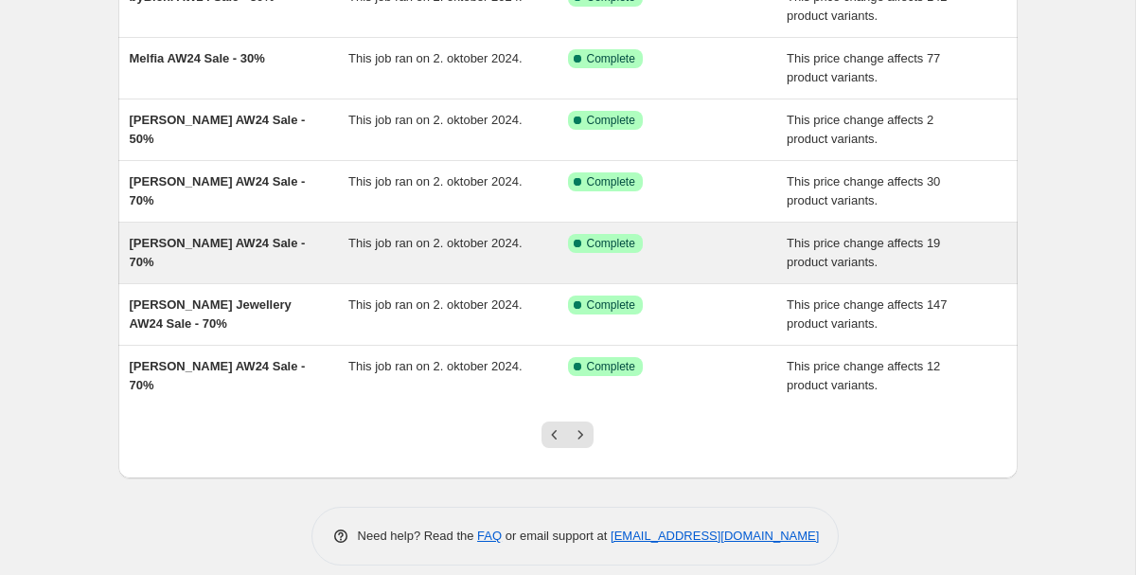
scroll to position [0, 0]
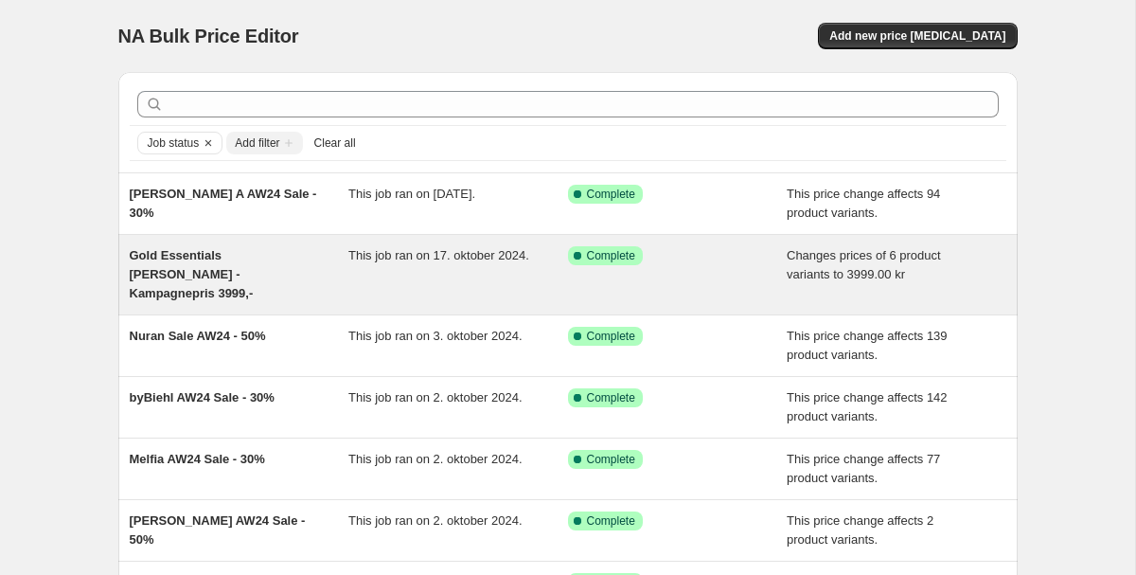
click at [312, 253] on div "Gold Essentials [PERSON_NAME] - Kampagnepris 3999,-" at bounding box center [240, 274] width 220 height 57
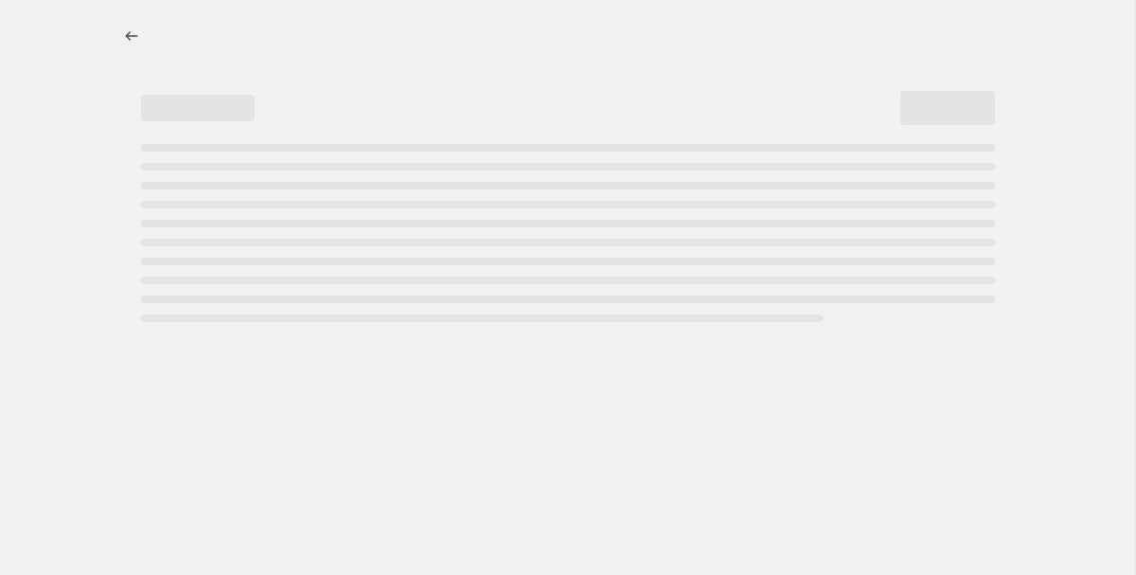
select select "no_change"
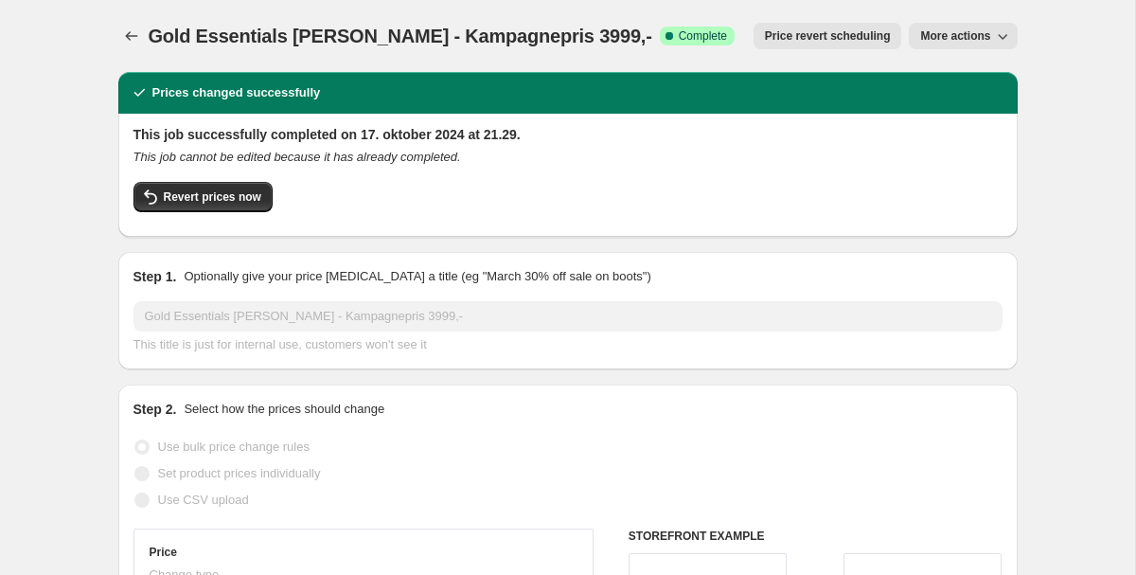
click at [981, 40] on span "More actions" at bounding box center [955, 35] width 70 height 15
drag, startPoint x: 288, startPoint y: 37, endPoint x: 381, endPoint y: 40, distance: 92.8
click at [381, 40] on span "Gold Essentials [PERSON_NAME] - Kampagnepris 3999,-" at bounding box center [401, 36] width 504 height 21
copy span "Emma Ring"
click at [994, 32] on icon "button" at bounding box center [1002, 36] width 19 height 19
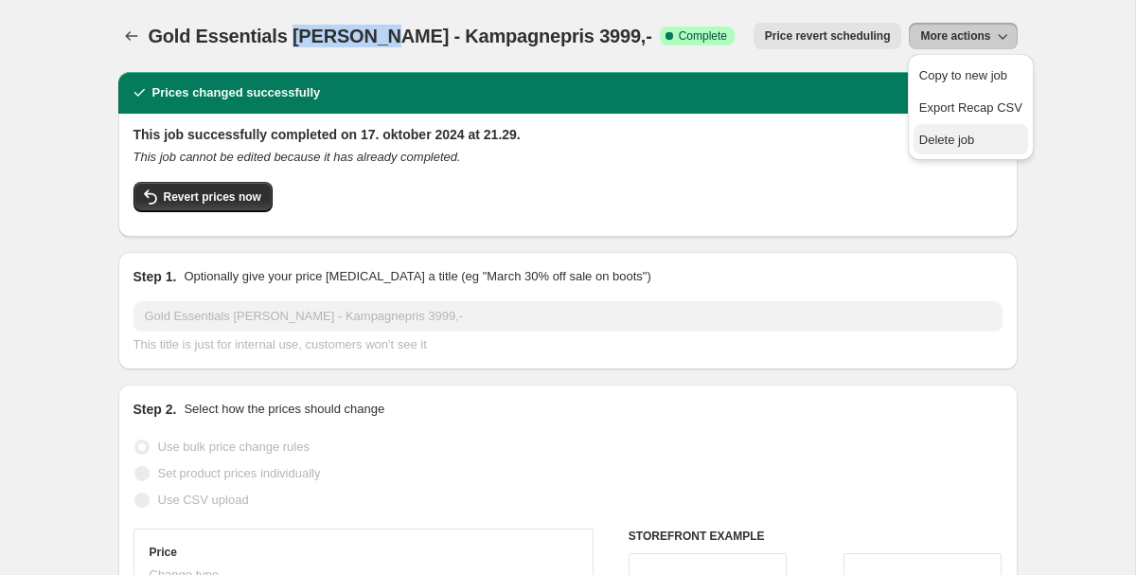
click at [970, 135] on span "Delete job" at bounding box center [947, 140] width 56 height 14
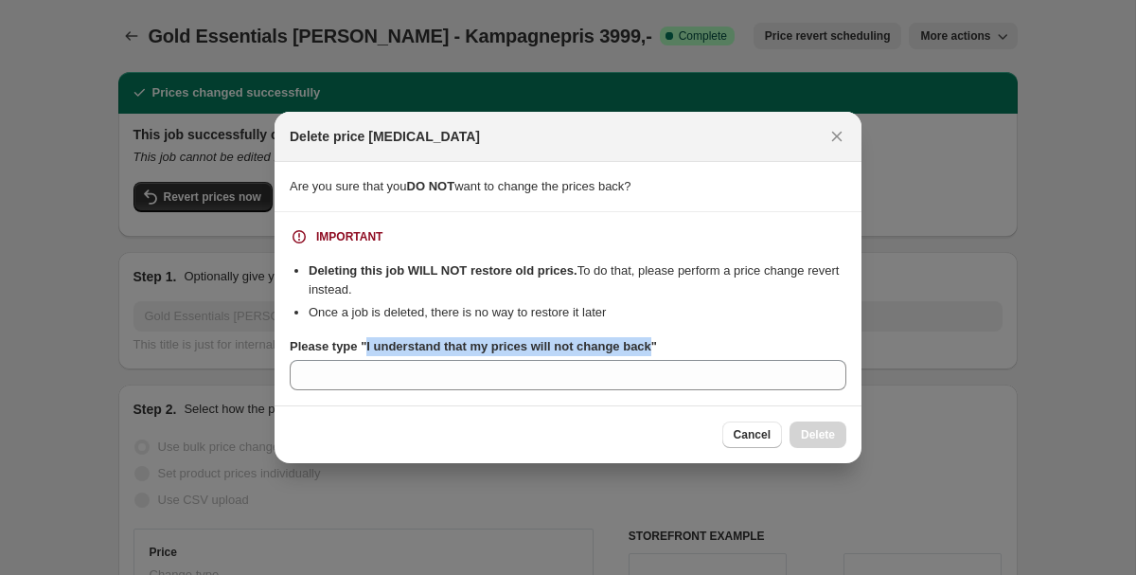
drag, startPoint x: 372, startPoint y: 346, endPoint x: 669, endPoint y: 346, distance: 297.3
click at [657, 346] on b "Please type "I understand that my prices will not change back"" at bounding box center [473, 346] width 367 height 14
copy b "I understand that my prices will not change back"
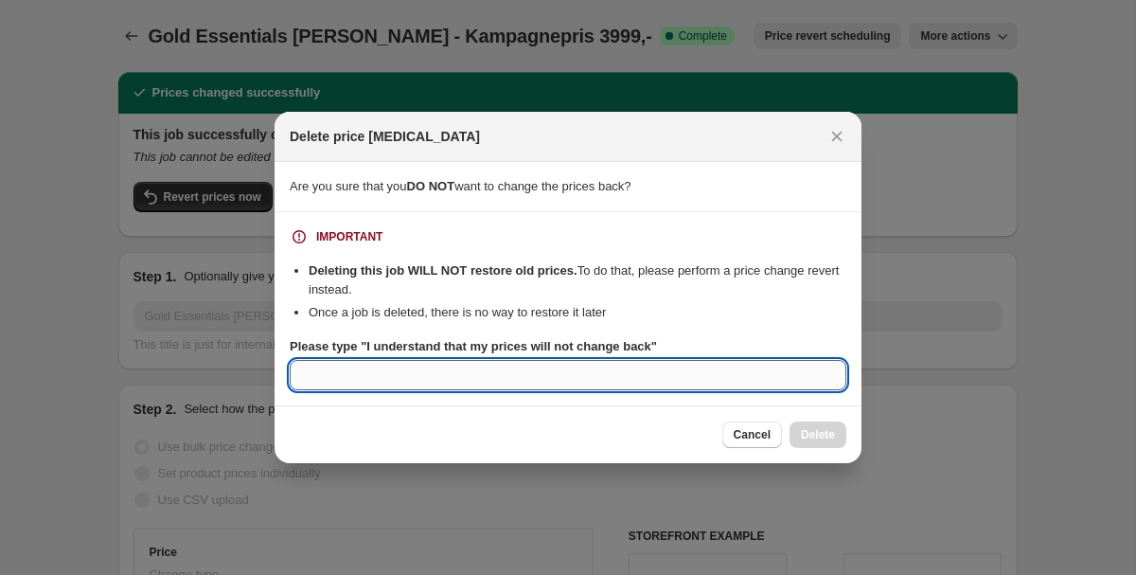
click at [457, 382] on input "Please type "I understand that my prices will not change back"" at bounding box center [568, 375] width 557 height 30
paste input "I understand that my prices will not change back"
type input "I understand that my prices will not change back"
click at [828, 434] on span "Delete" at bounding box center [818, 434] width 34 height 15
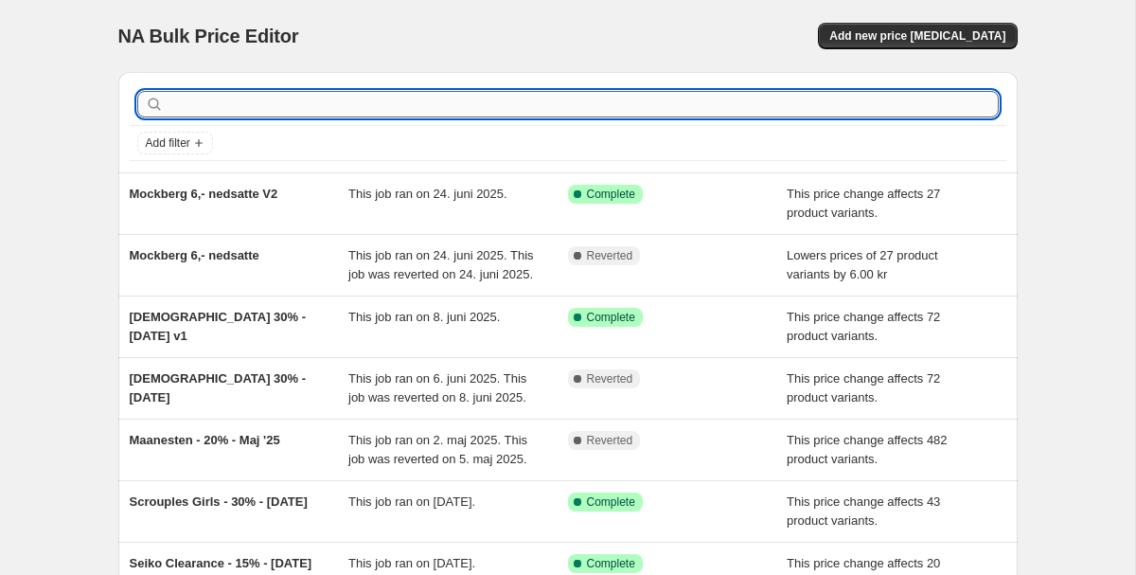
click at [253, 109] on input "text" at bounding box center [583, 104] width 831 height 27
type input "fine essentials"
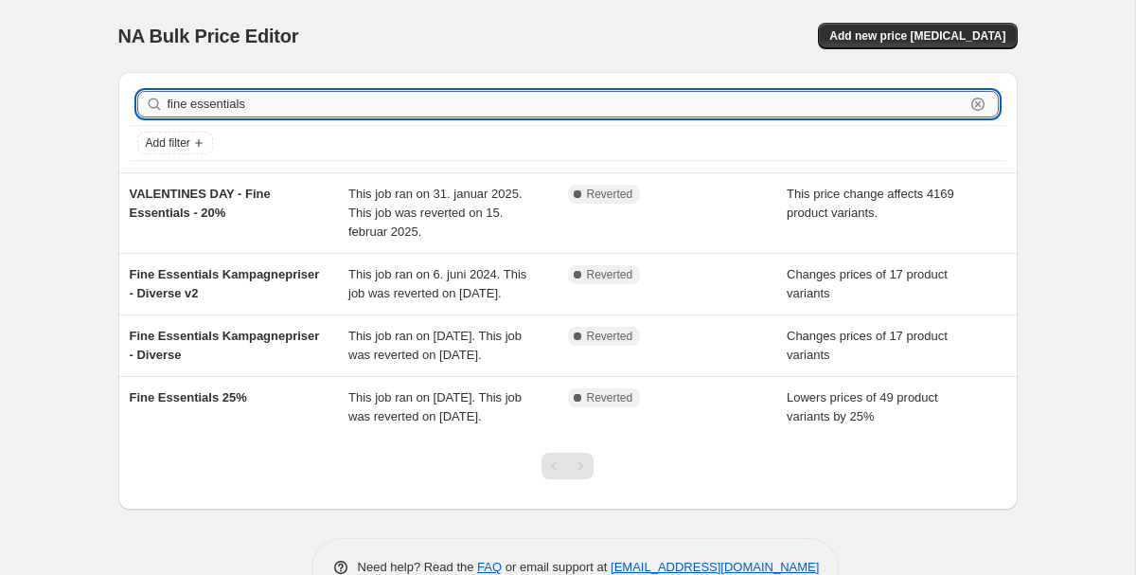
click at [316, 116] on input "fine essentials" at bounding box center [566, 104] width 797 height 27
type input "kampagnepriser"
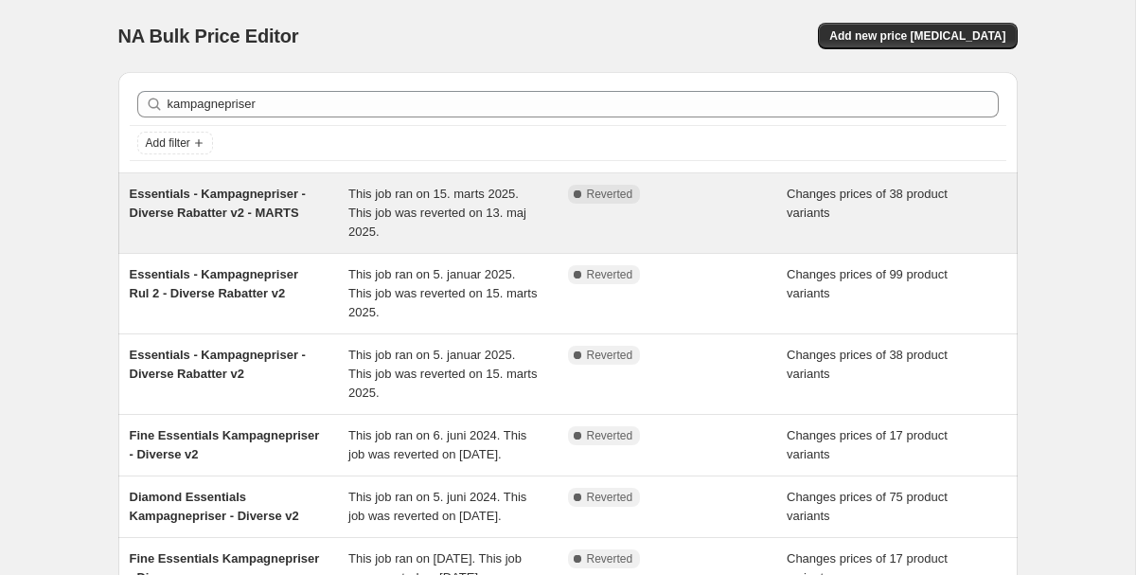
click at [290, 196] on span "Essentials - Kampagnepriser - Diverse Rabatter v2 - MARTS" at bounding box center [218, 203] width 176 height 33
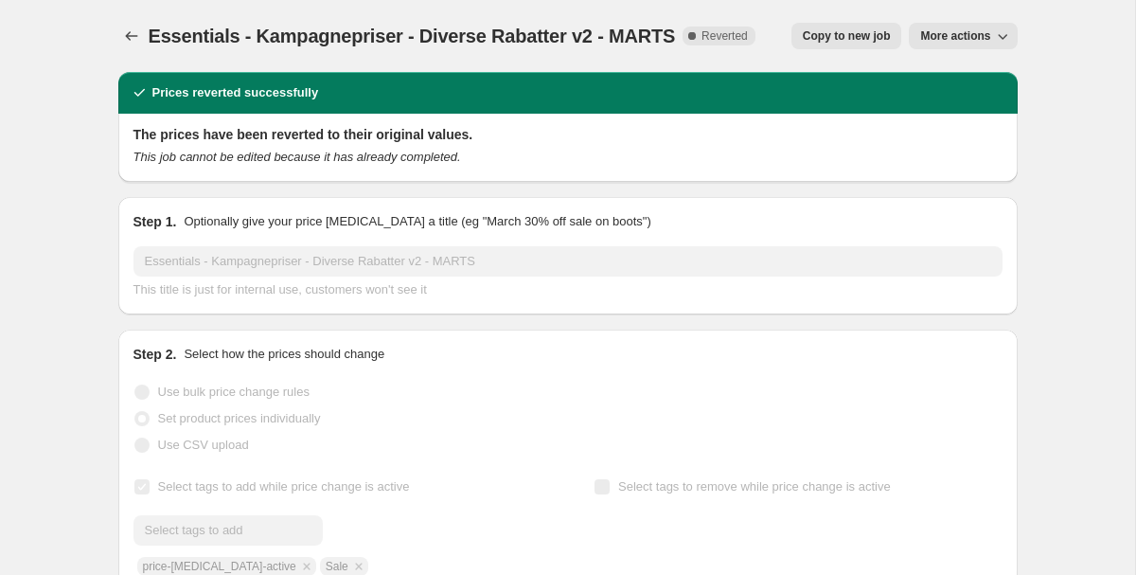
click at [953, 43] on span "More actions" at bounding box center [955, 35] width 70 height 15
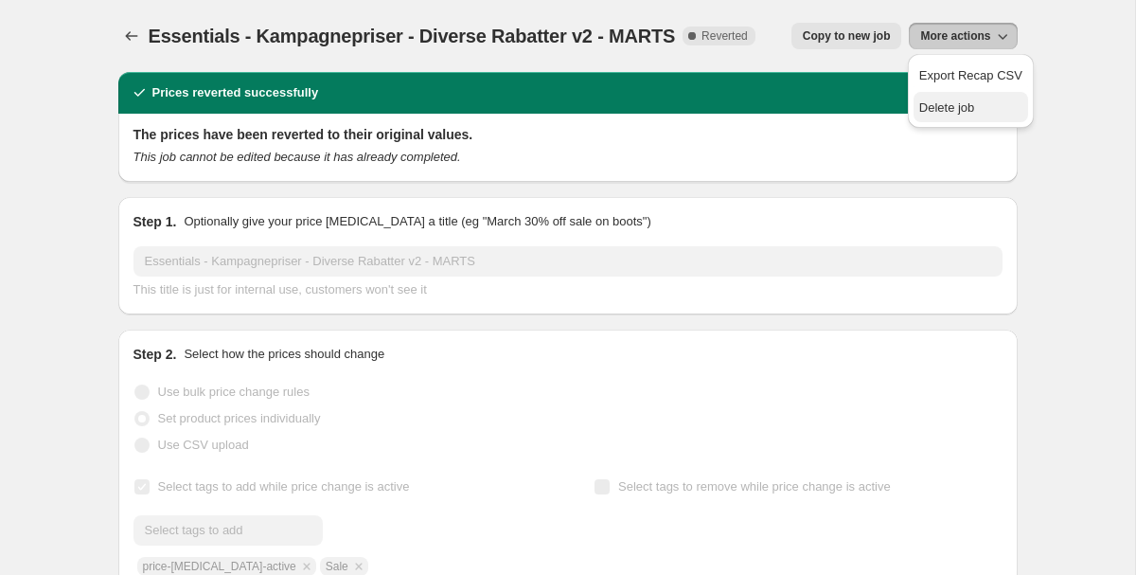
click at [934, 104] on span "Delete job" at bounding box center [947, 107] width 56 height 14
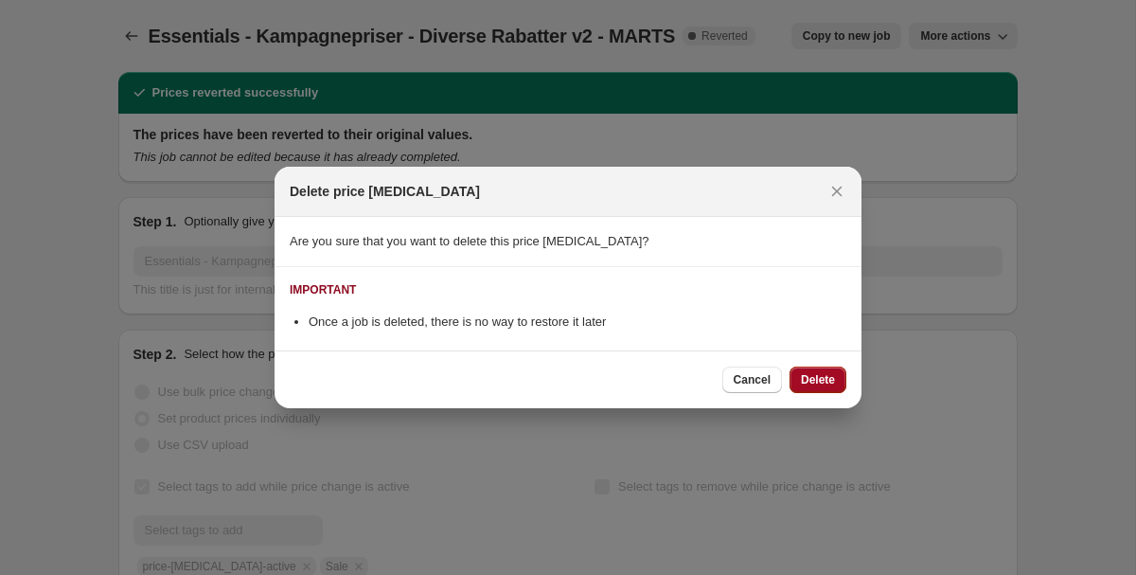
click at [814, 385] on span "Delete" at bounding box center [818, 379] width 34 height 15
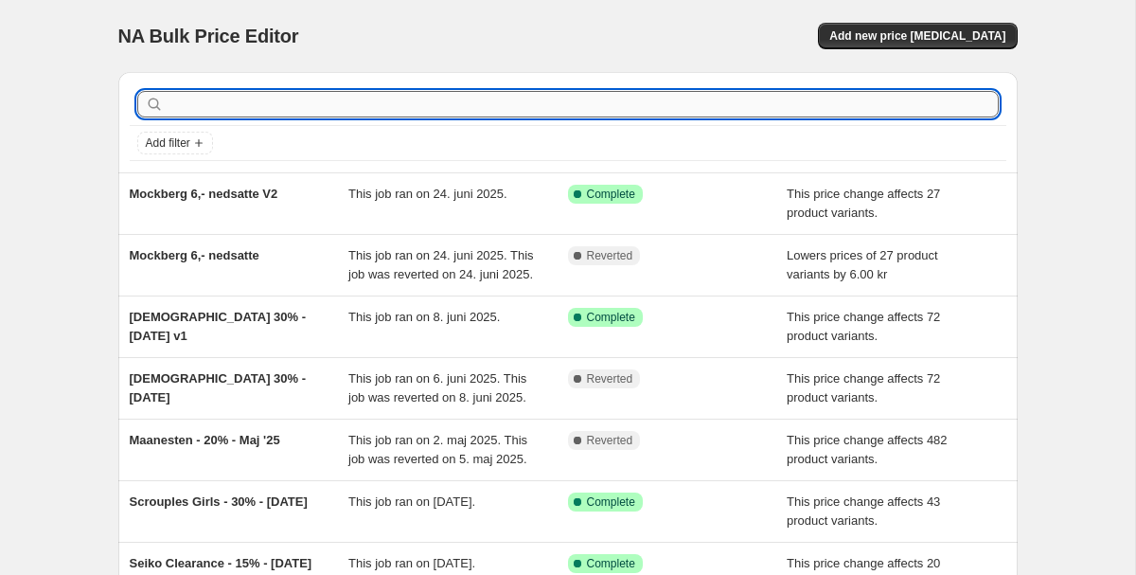
click at [246, 107] on input "text" at bounding box center [583, 104] width 831 height 27
